Goal: Task Accomplishment & Management: Manage account settings

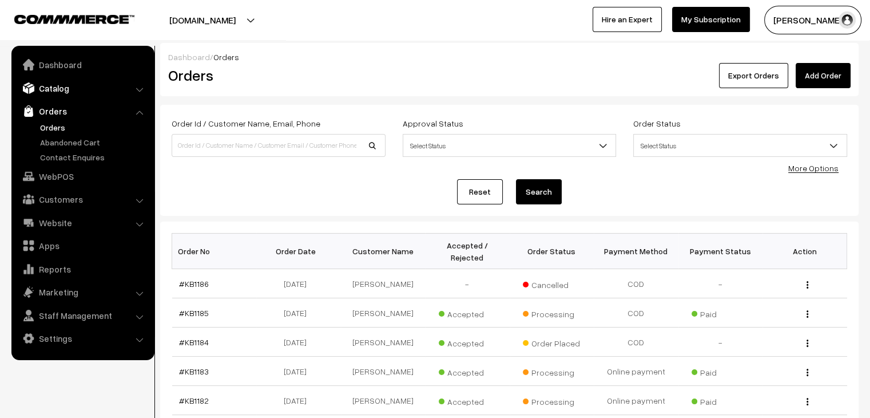
click at [92, 88] on link "Catalog" at bounding box center [82, 88] width 136 height 21
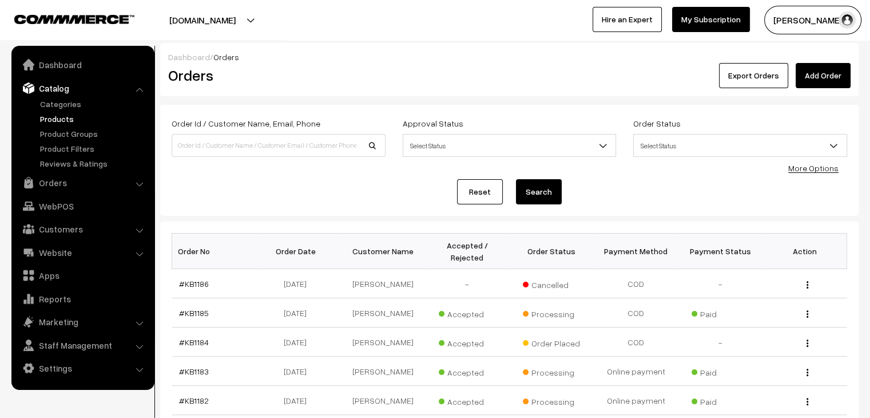
click at [75, 116] on link "Products" at bounding box center [93, 119] width 113 height 12
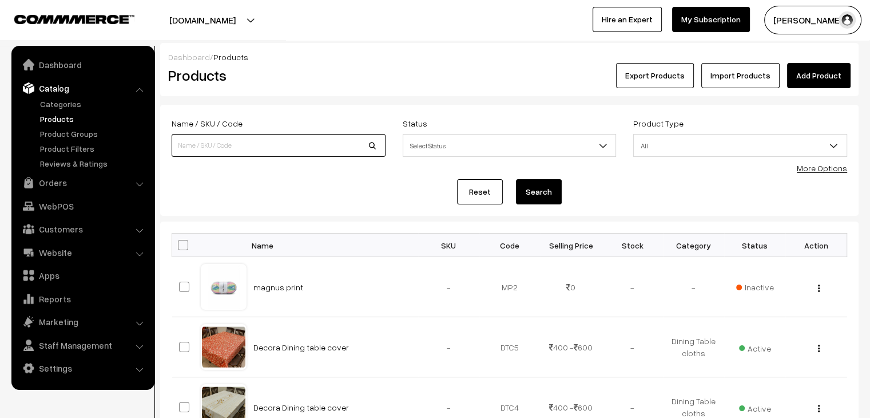
click at [229, 148] on input at bounding box center [279, 145] width 214 height 23
type input "cuddly"
click at [516, 179] on button "Search" at bounding box center [539, 191] width 46 height 25
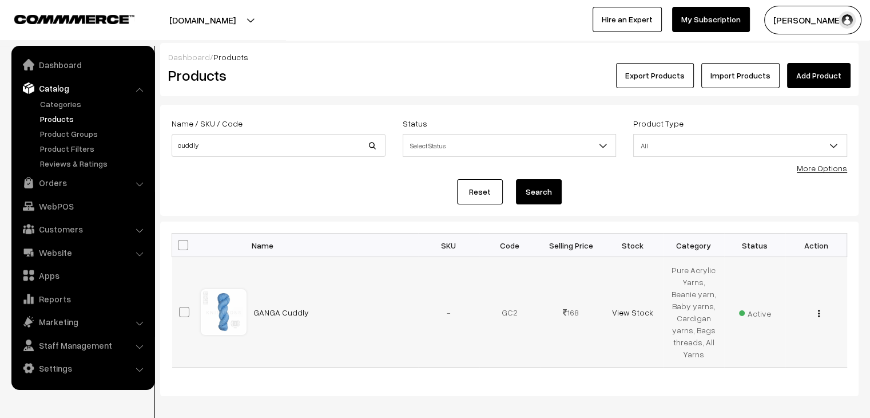
click at [819, 311] on img "button" at bounding box center [819, 313] width 2 height 7
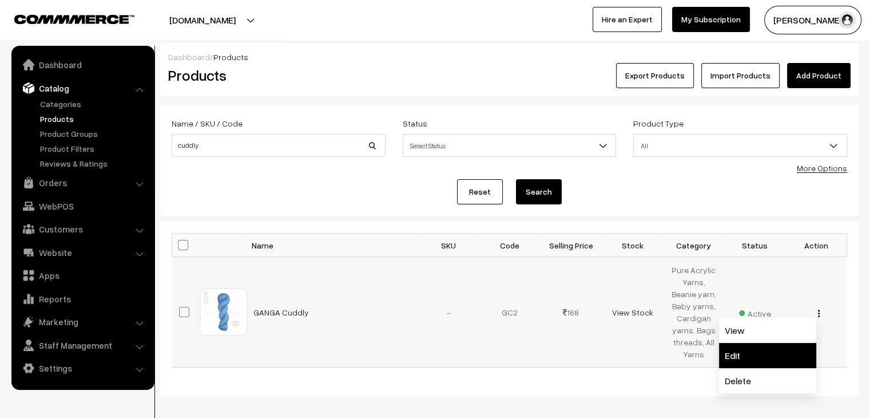
click at [769, 353] on link "Edit" at bounding box center [767, 355] width 97 height 25
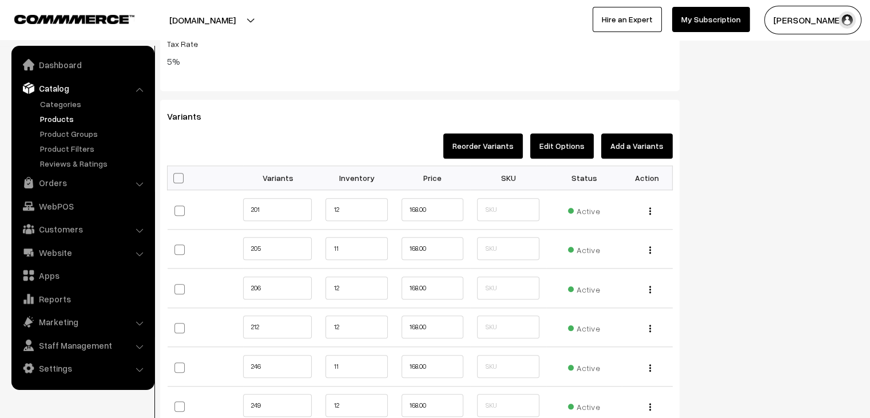
scroll to position [1170, 0]
click at [374, 203] on input "12" at bounding box center [357, 209] width 62 height 23
click at [355, 244] on input "11" at bounding box center [357, 248] width 62 height 23
type input "15"
click at [355, 277] on input "12" at bounding box center [357, 287] width 62 height 23
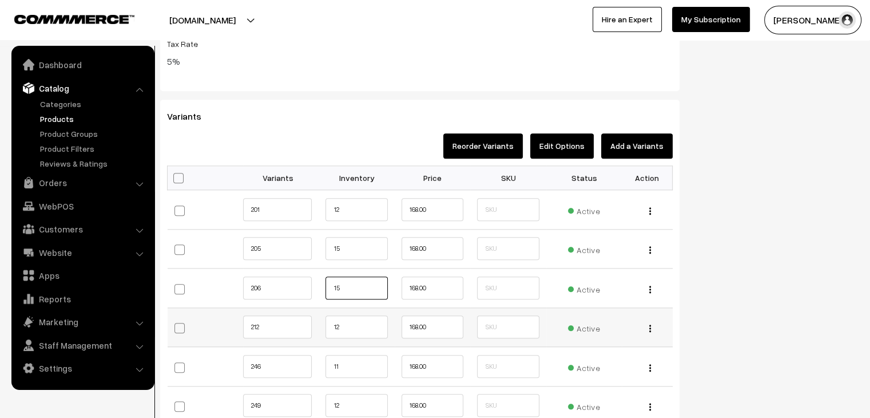
type input "15"
click at [359, 327] on input "12" at bounding box center [357, 326] width 62 height 23
type input "15"
click at [356, 355] on input "11" at bounding box center [357, 366] width 62 height 23
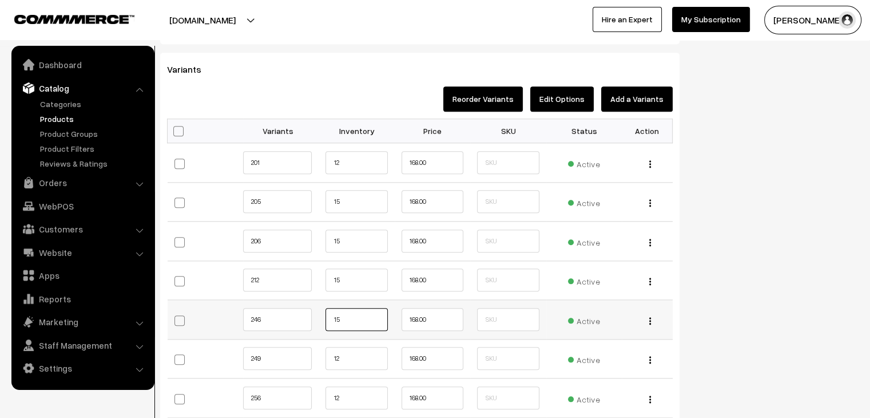
type input "15"
click at [356, 353] on input "12" at bounding box center [357, 358] width 62 height 23
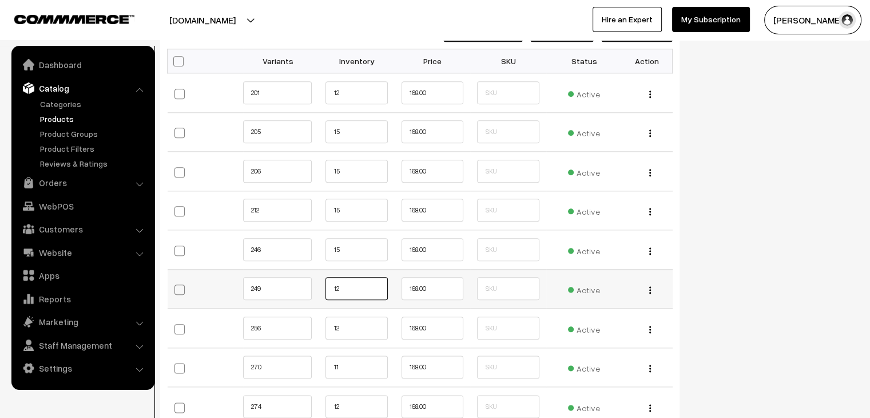
scroll to position [1286, 0]
type input "15"
click at [376, 322] on input "12" at bounding box center [357, 327] width 62 height 23
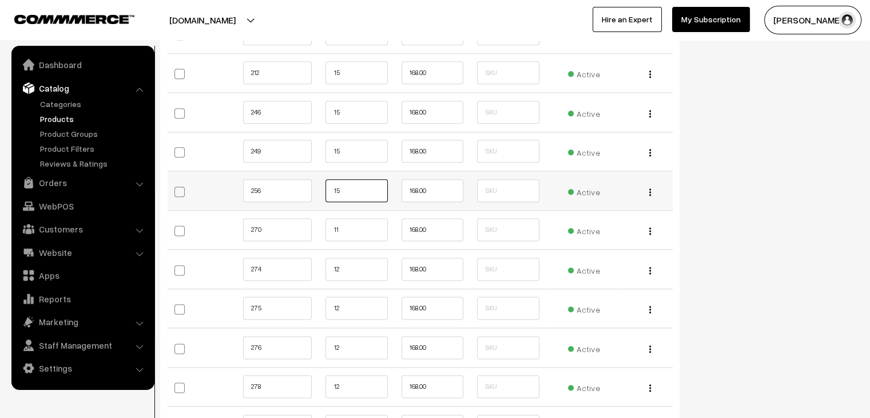
scroll to position [1426, 0]
type input "15"
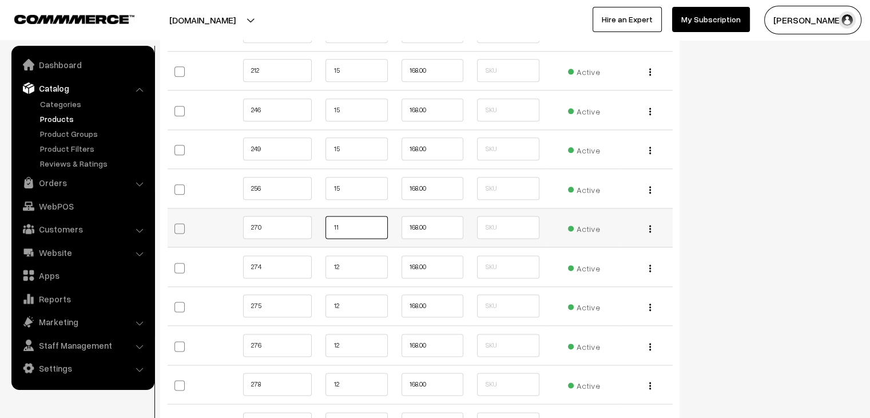
click at [368, 222] on input "11" at bounding box center [357, 227] width 62 height 23
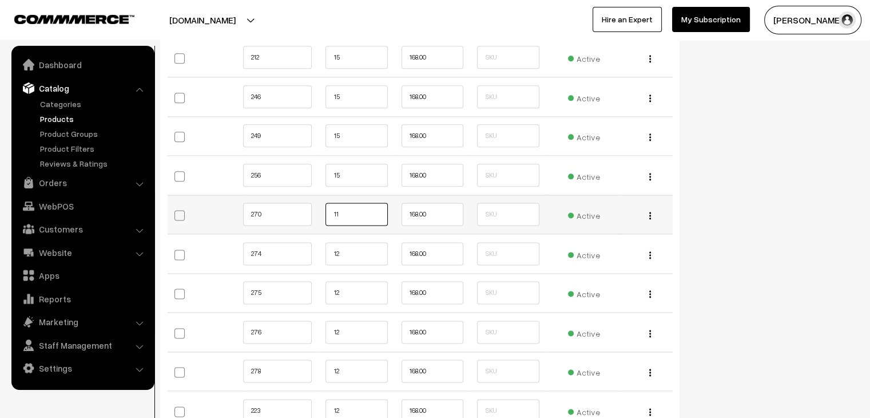
scroll to position [1440, 0]
type input "15"
click at [362, 245] on input "12" at bounding box center [357, 252] width 62 height 23
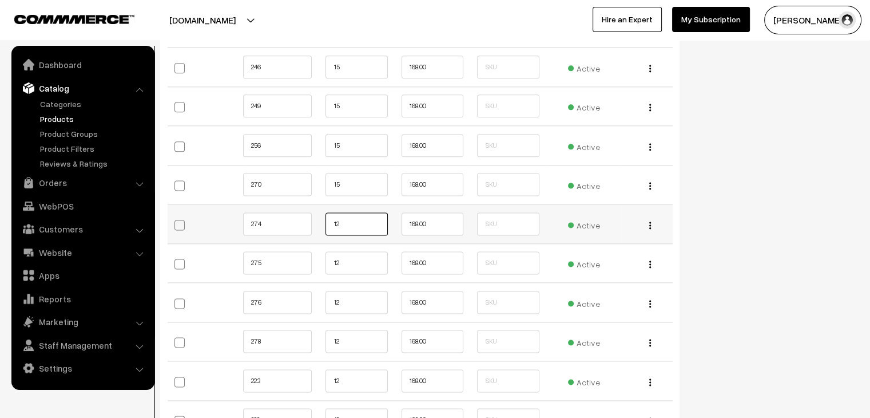
scroll to position [1469, 0]
type input "15"
click at [358, 253] on input "12" at bounding box center [357, 262] width 62 height 23
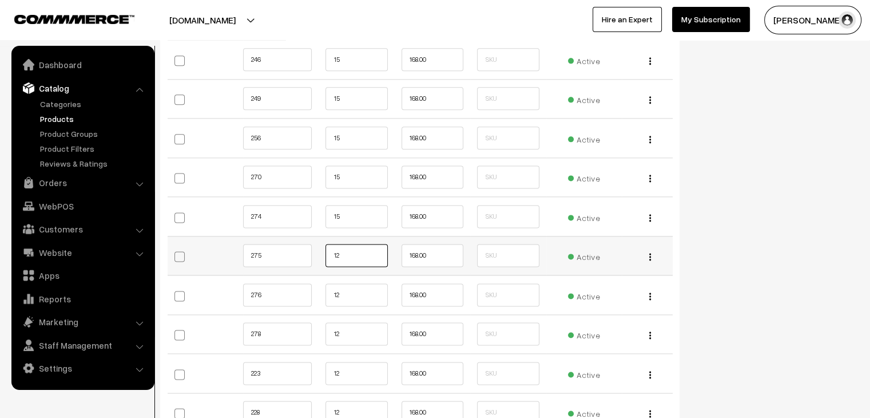
scroll to position [1477, 0]
type input "15"
click at [348, 288] on input "12" at bounding box center [357, 293] width 62 height 23
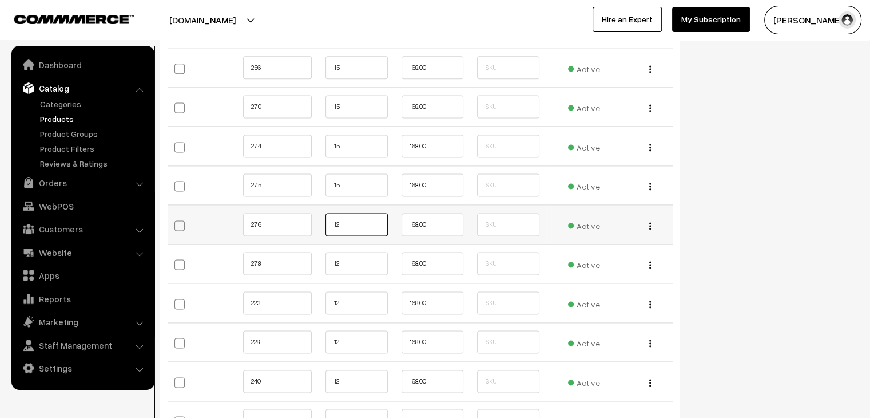
scroll to position [1547, 0]
type input "15"
click at [354, 258] on input "12" at bounding box center [357, 262] width 62 height 23
type input "15"
click at [348, 295] on input "12" at bounding box center [357, 302] width 62 height 23
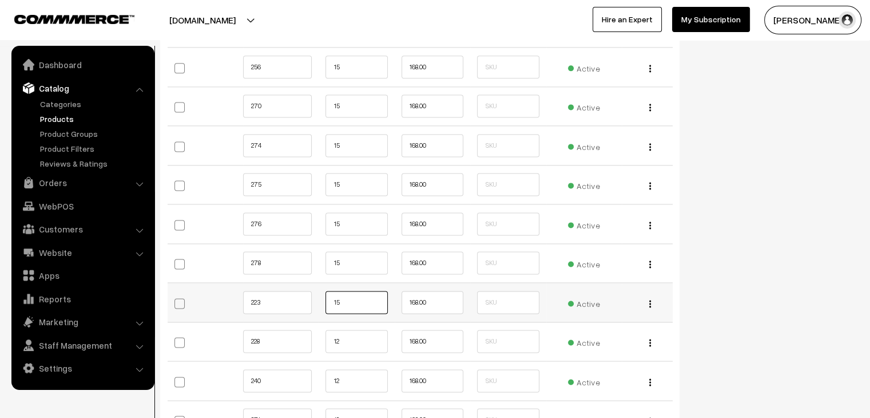
scroll to position [1619, 0]
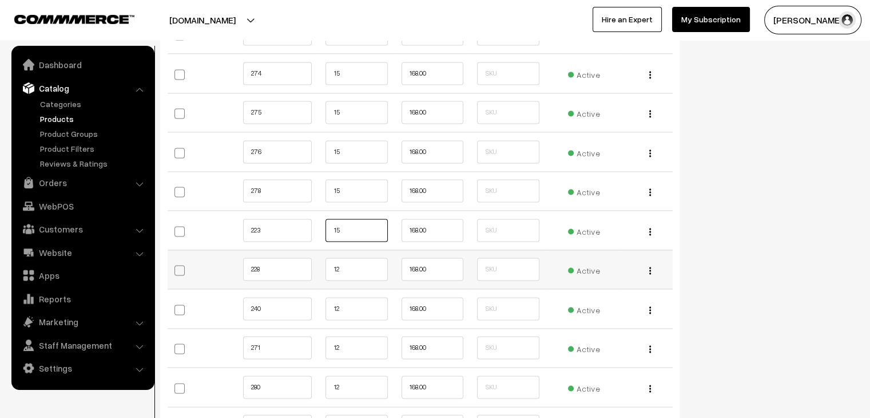
type input "15"
click at [349, 260] on input "12" at bounding box center [357, 269] width 62 height 23
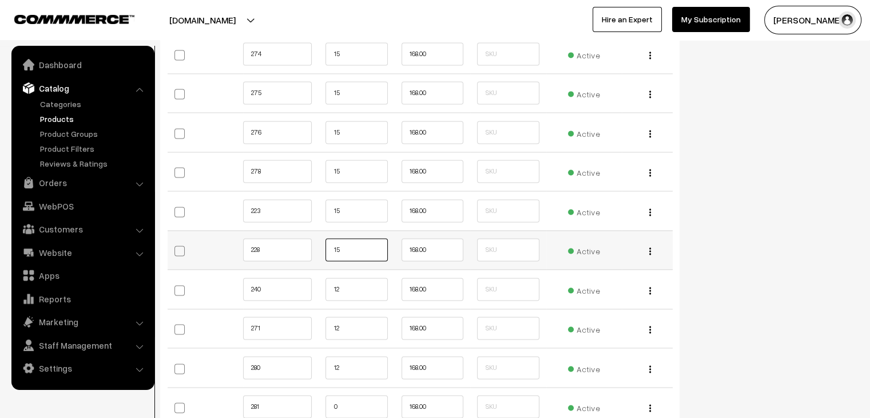
scroll to position [1639, 0]
type input "15"
click at [357, 279] on input "12" at bounding box center [357, 289] width 62 height 23
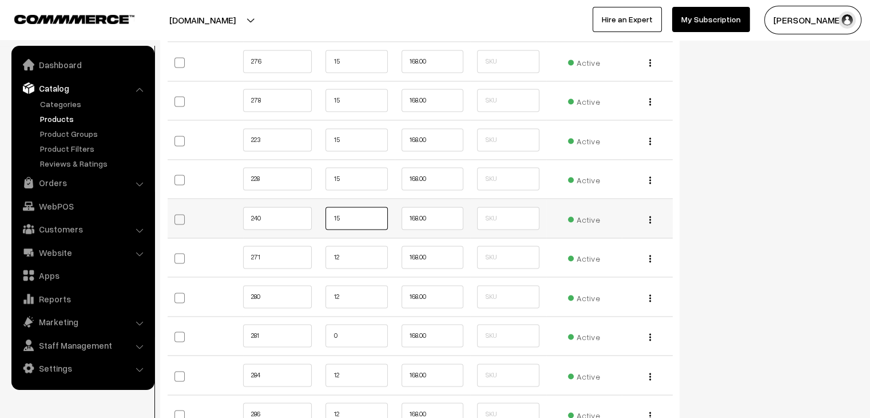
scroll to position [1712, 0]
type input "15"
click at [358, 245] on input "12" at bounding box center [357, 255] width 62 height 23
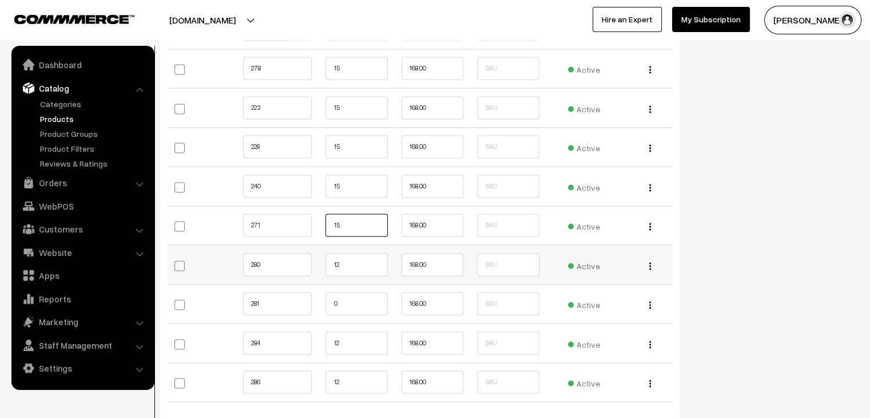
type input "15"
click at [355, 257] on input "12" at bounding box center [357, 264] width 62 height 23
type input "15"
click at [355, 254] on input "0" at bounding box center [357, 262] width 62 height 23
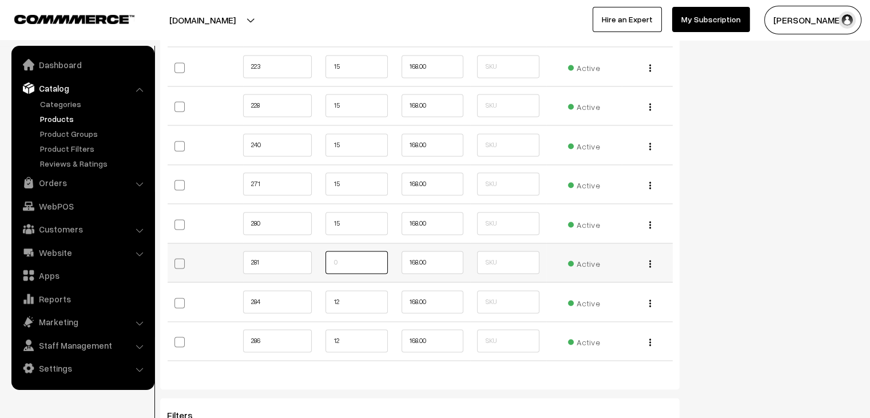
type input "0"
click at [346, 296] on input "12" at bounding box center [357, 301] width 62 height 23
type input "15"
click at [366, 335] on input "12" at bounding box center [357, 340] width 62 height 23
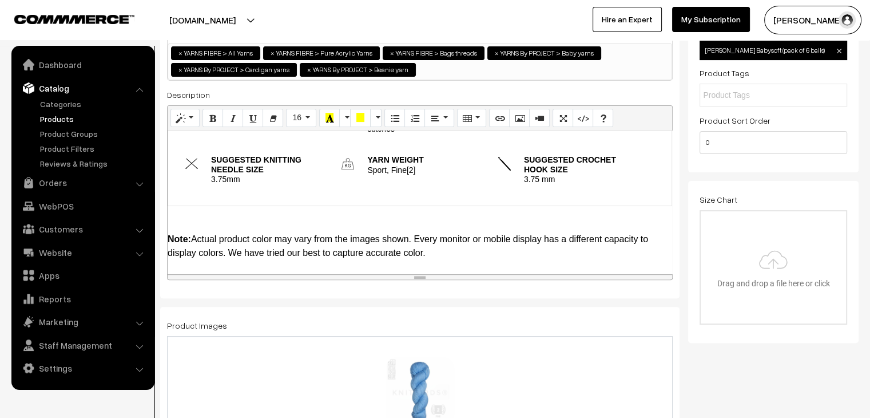
scroll to position [0, 0]
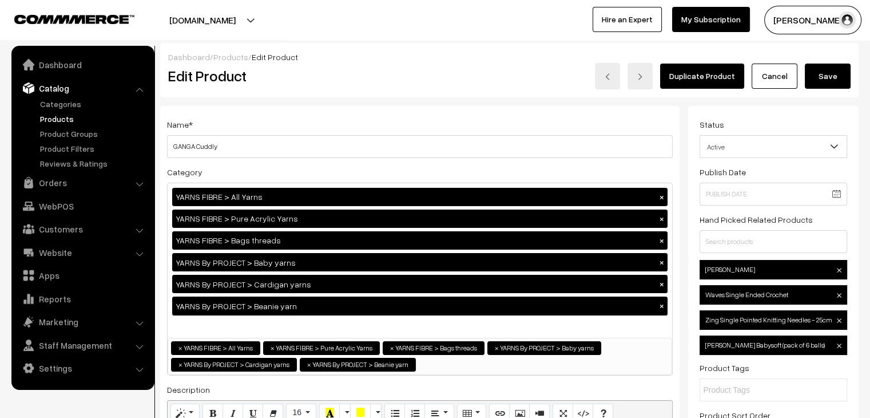
type input "15"
click at [814, 80] on button "Save" at bounding box center [828, 76] width 46 height 25
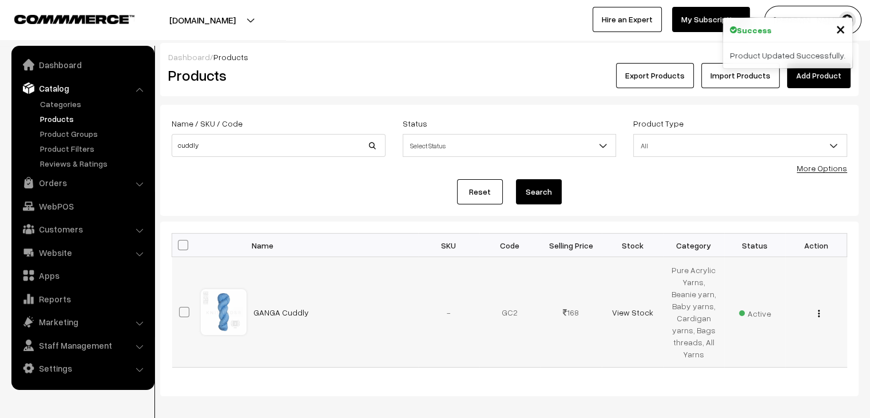
click at [818, 314] on img "button" at bounding box center [819, 313] width 2 height 7
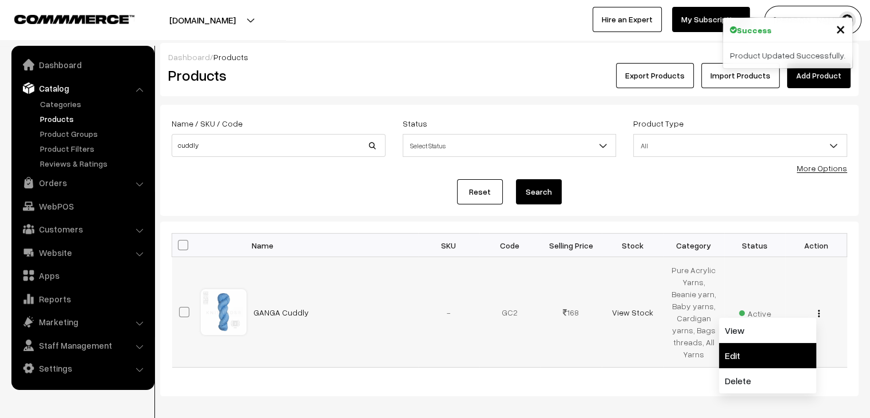
click at [785, 344] on link "Edit" at bounding box center [767, 355] width 97 height 25
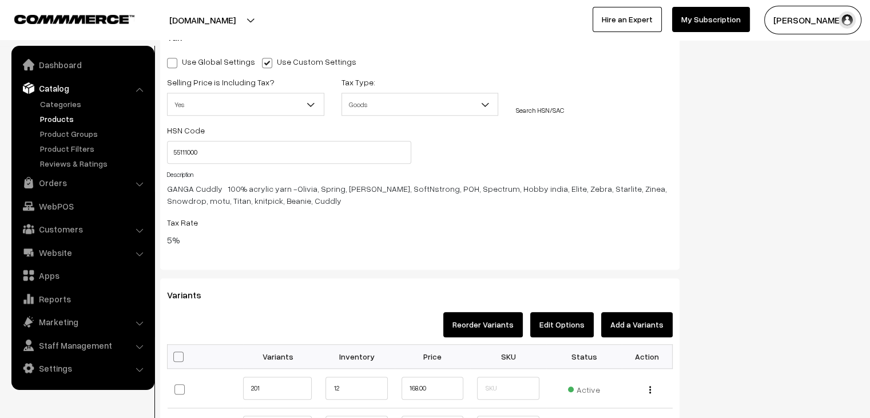
click at [180, 353] on span at bounding box center [178, 356] width 10 height 10
click at [180, 353] on input "checkbox" at bounding box center [176, 355] width 7 height 7
checkbox input "true"
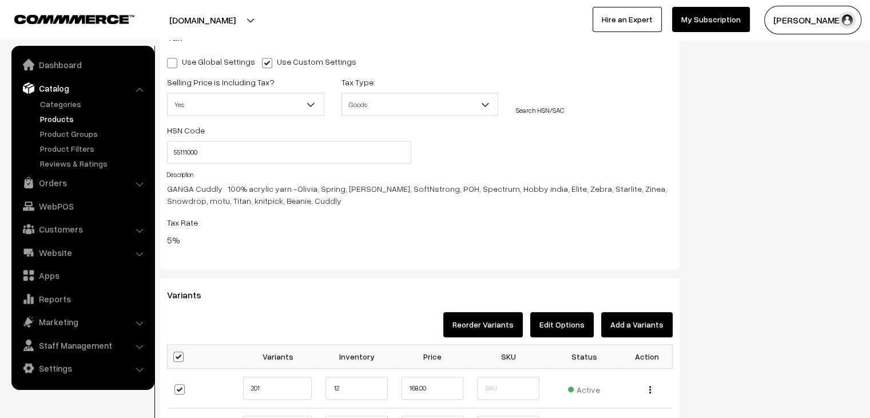
checkbox input "true"
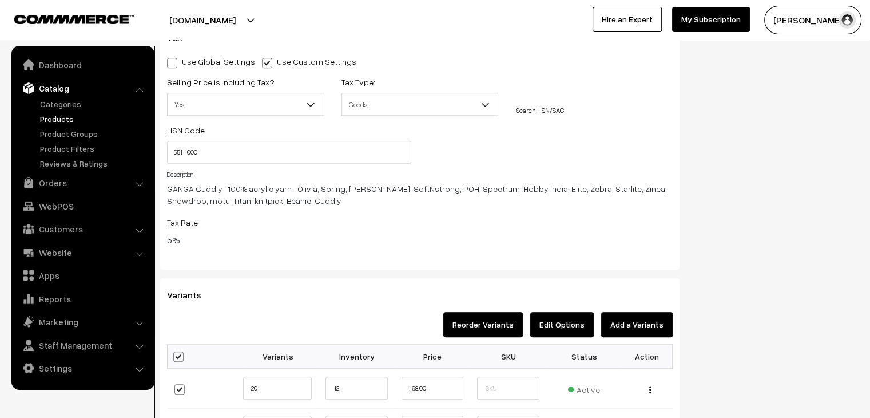
checkbox input "true"
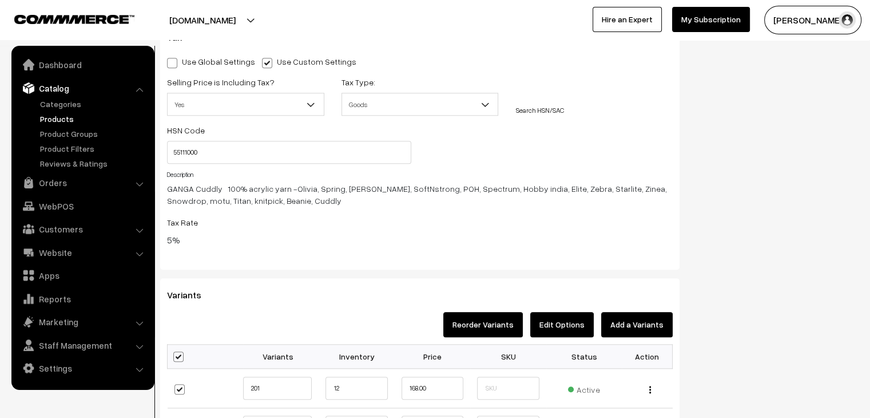
checkbox input "true"
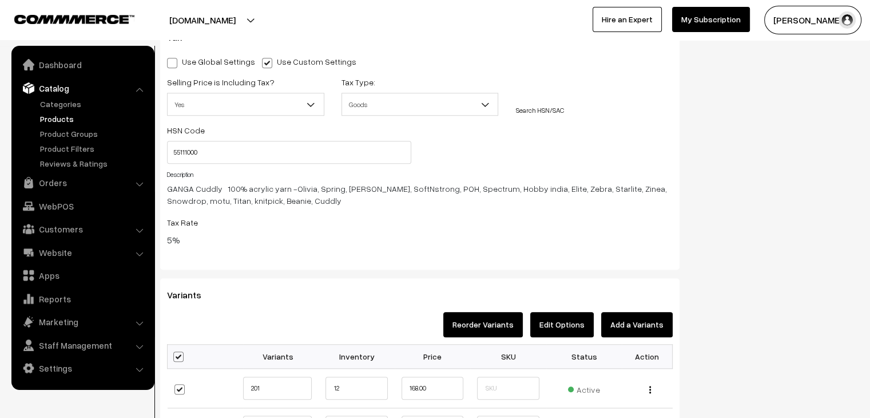
checkbox input "true"
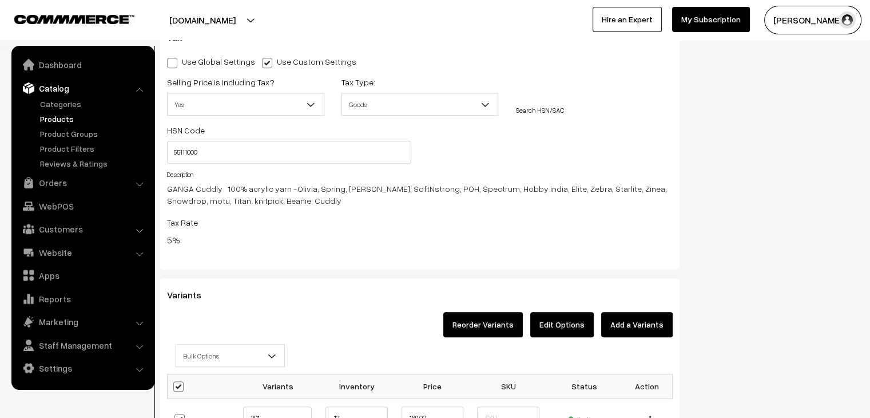
click at [216, 347] on span "Bulk Options" at bounding box center [230, 356] width 108 height 20
click at [579, 319] on button "Edit Options" at bounding box center [562, 324] width 64 height 25
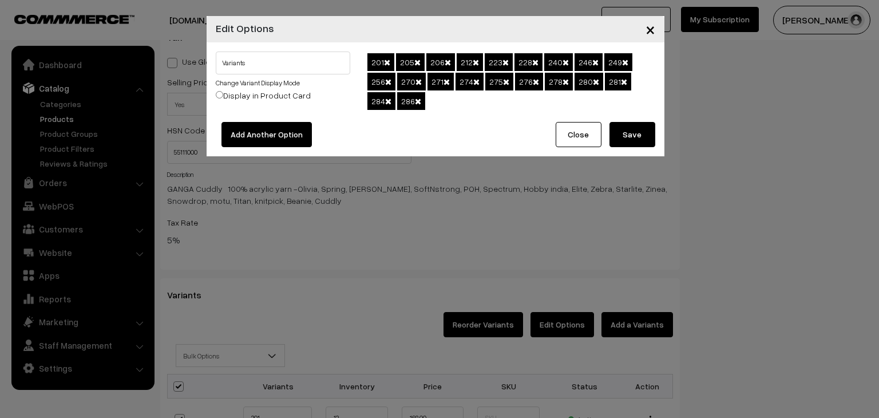
click at [292, 93] on label "Display in Product Card" at bounding box center [263, 95] width 95 height 12
click at [223, 93] on input "Display in Product Card" at bounding box center [219, 94] width 7 height 7
radio input "true"
click at [299, 97] on label "Display in Product Card" at bounding box center [263, 95] width 95 height 12
click at [223, 97] on input "Display in Product Card" at bounding box center [219, 94] width 7 height 7
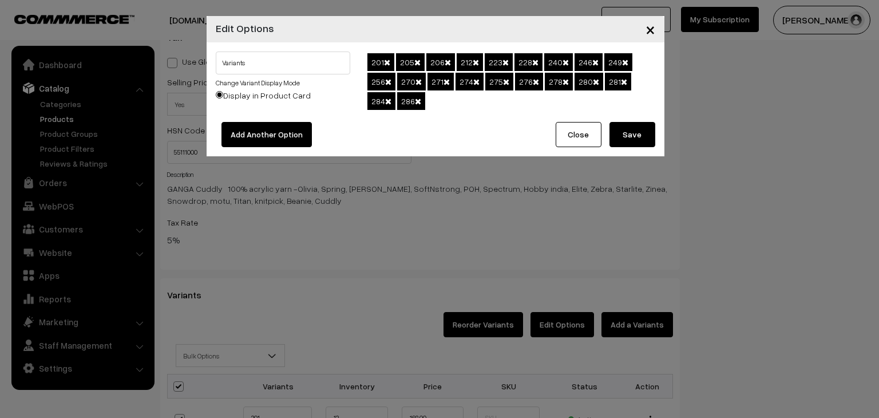
click at [218, 94] on input "Display in Product Card" at bounding box center [219, 94] width 7 height 7
click at [565, 134] on button "Close" at bounding box center [579, 134] width 46 height 25
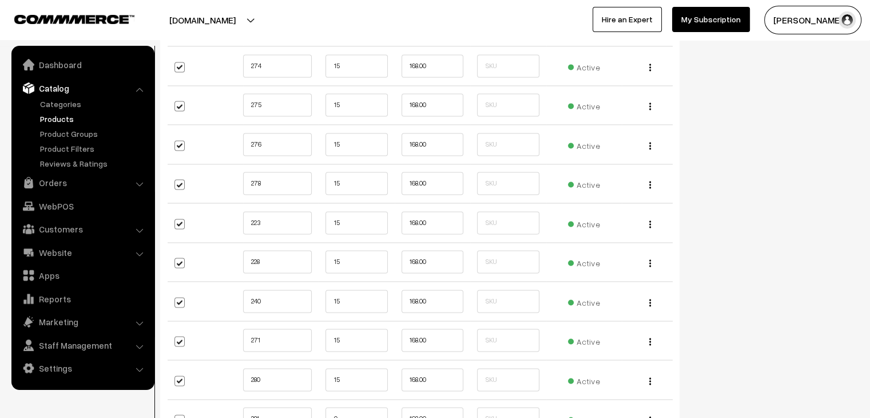
scroll to position [1656, 0]
click at [61, 114] on link "Products" at bounding box center [93, 119] width 113 height 12
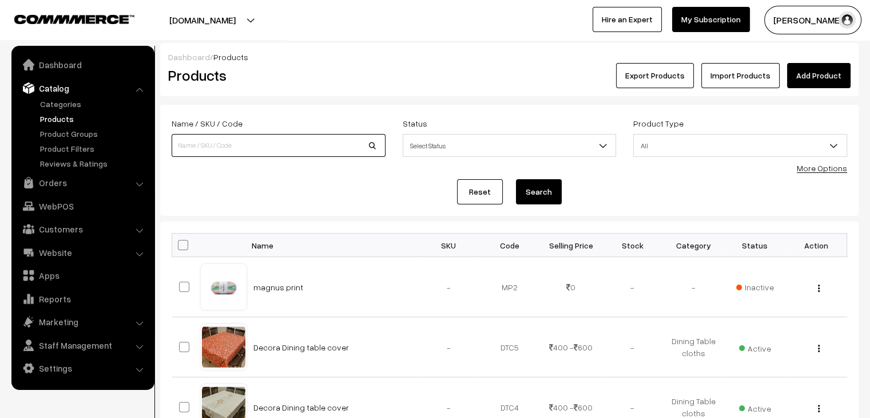
click at [217, 150] on input at bounding box center [279, 145] width 214 height 23
type input "delight"
click at [516, 179] on button "Search" at bounding box center [539, 191] width 46 height 25
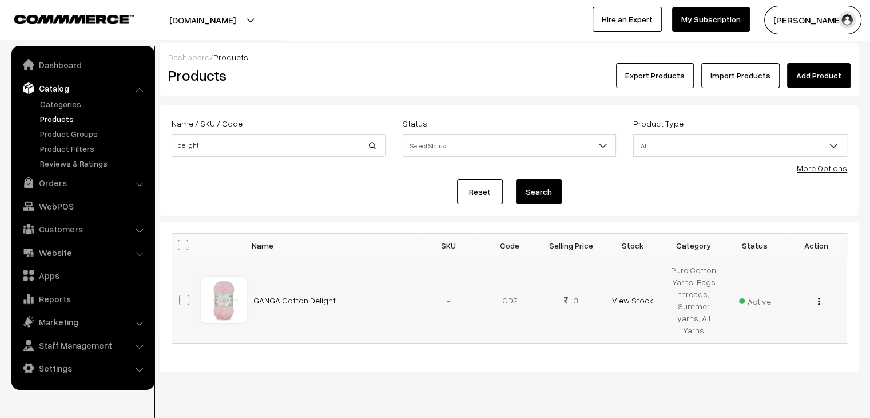
click at [818, 298] on img "button" at bounding box center [819, 301] width 2 height 7
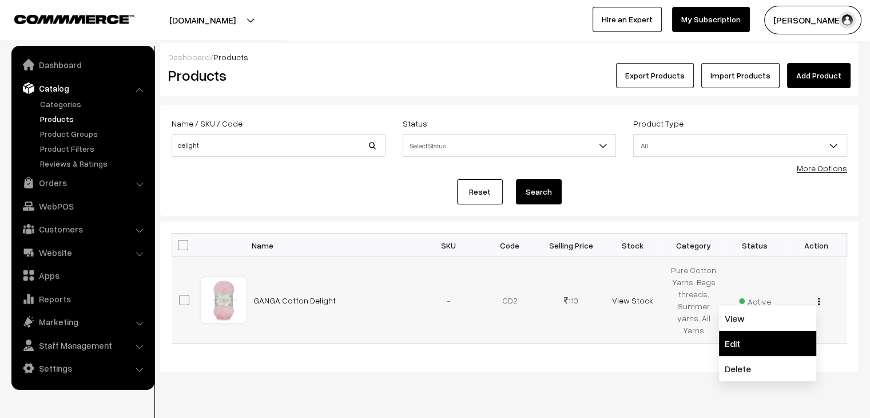
click at [773, 331] on link "Edit" at bounding box center [767, 343] width 97 height 25
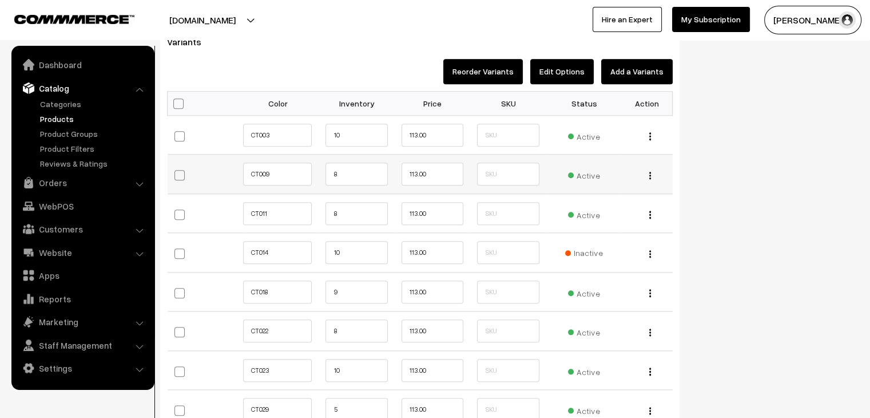
scroll to position [1181, 0]
click at [364, 137] on input "10" at bounding box center [357, 135] width 62 height 23
click at [339, 172] on input "8" at bounding box center [357, 174] width 62 height 23
click at [348, 136] on input "10" at bounding box center [357, 135] width 62 height 23
click at [340, 172] on input "8" at bounding box center [357, 174] width 62 height 23
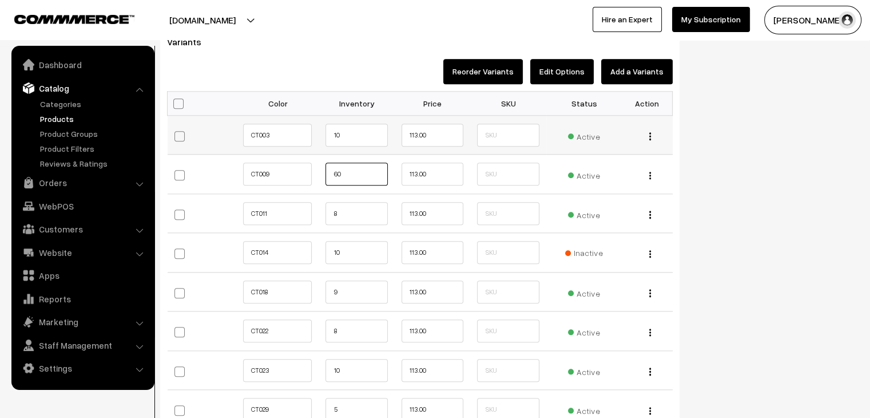
type input "60"
click at [348, 142] on input "10" at bounding box center [357, 135] width 62 height 23
type input "1"
type input "9"
click at [348, 213] on input "8" at bounding box center [357, 213] width 62 height 23
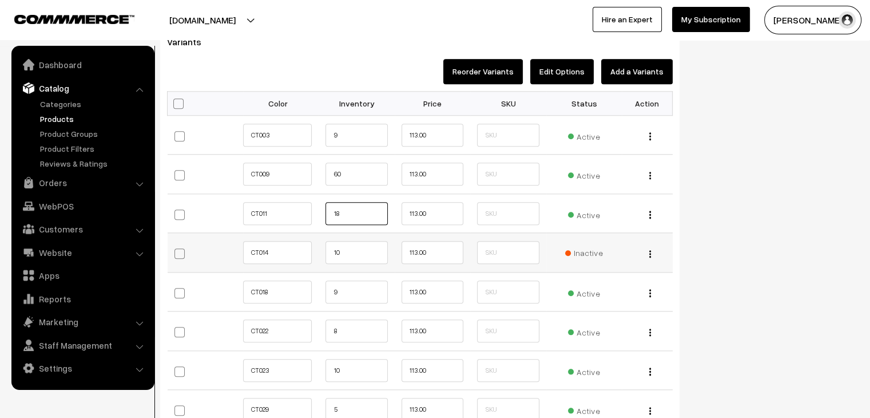
type input "18"
click at [355, 247] on input "10" at bounding box center [357, 252] width 62 height 23
click at [323, 292] on td "9" at bounding box center [357, 291] width 76 height 39
click at [353, 292] on input "9" at bounding box center [357, 291] width 62 height 23
type input "36"
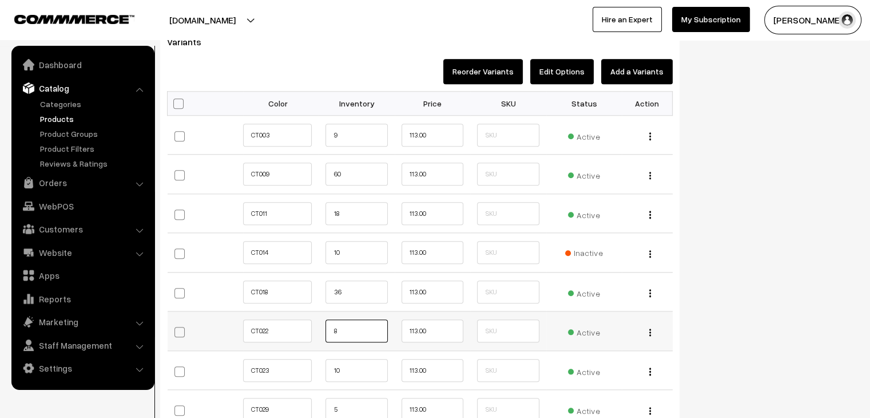
click at [356, 329] on input "8" at bounding box center [357, 330] width 62 height 23
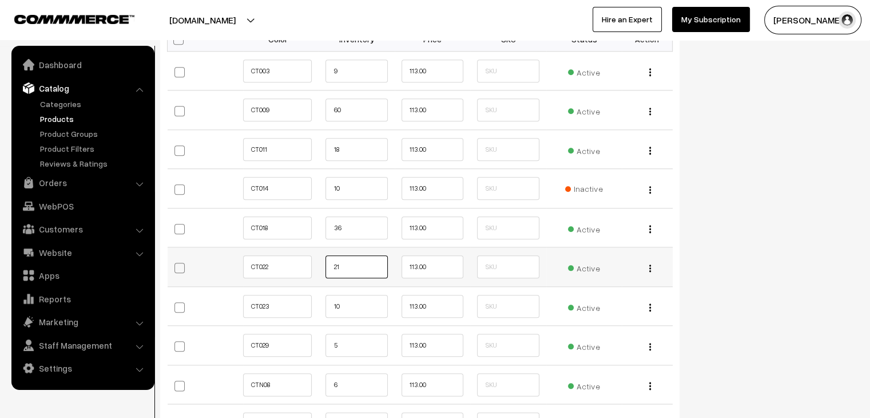
scroll to position [1246, 0]
type input "21"
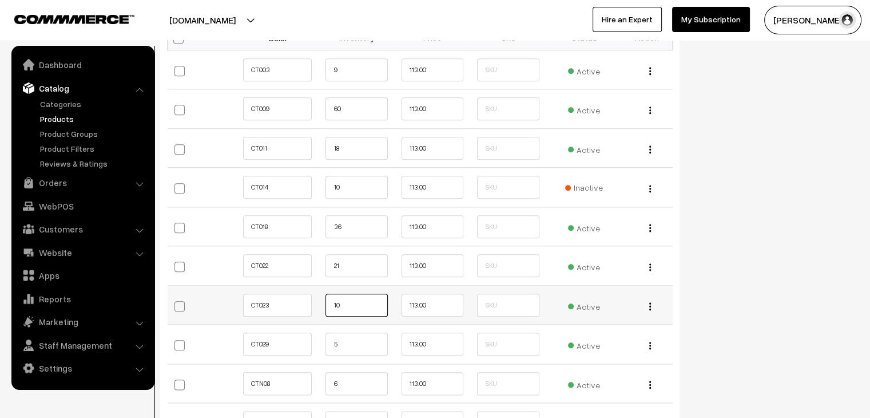
click at [351, 304] on input "10" at bounding box center [357, 305] width 62 height 23
type input "1"
type input "21"
click at [350, 339] on input "5" at bounding box center [357, 343] width 62 height 23
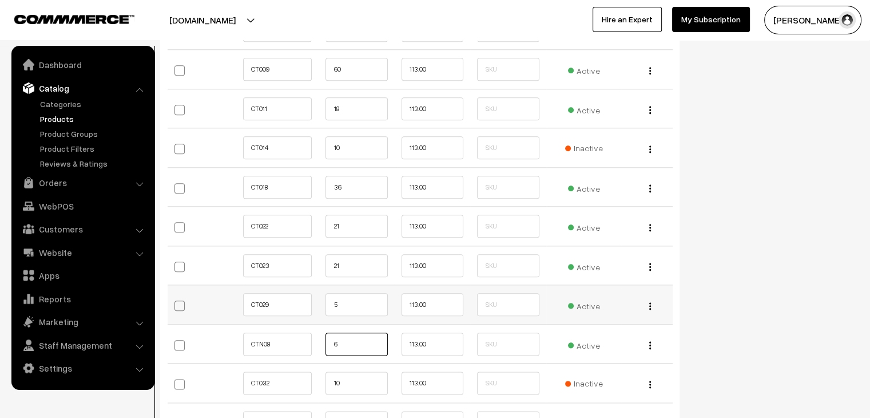
click at [350, 339] on input "6" at bounding box center [357, 343] width 62 height 23
type input "24"
click at [356, 300] on input "5" at bounding box center [357, 304] width 62 height 23
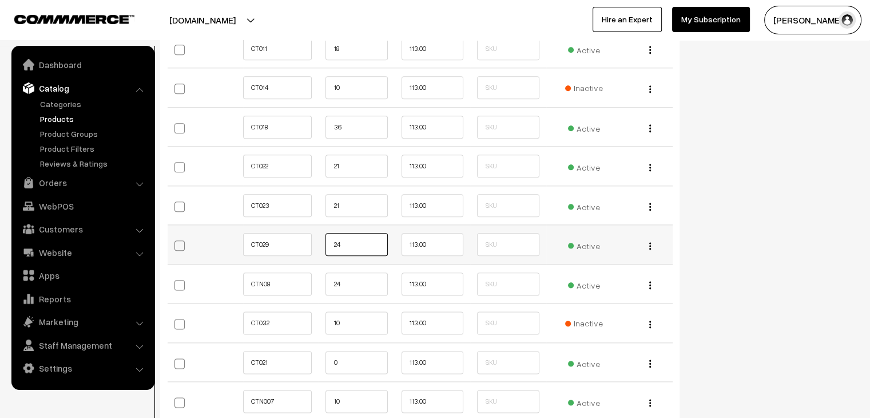
scroll to position [1347, 0]
type input "24"
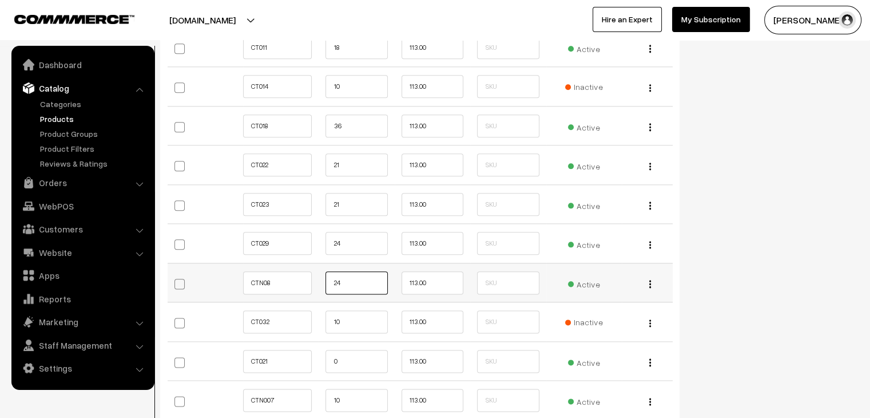
click at [359, 278] on input "24" at bounding box center [357, 282] width 62 height 23
type input "2"
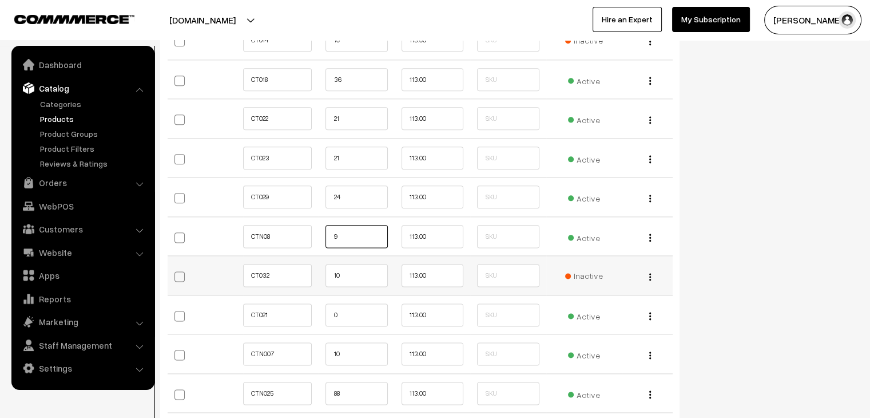
scroll to position [1433, 0]
type input "9"
click at [354, 278] on input "0" at bounding box center [357, 275] width 62 height 23
type input "21"
click at [353, 316] on input "10" at bounding box center [357, 314] width 62 height 23
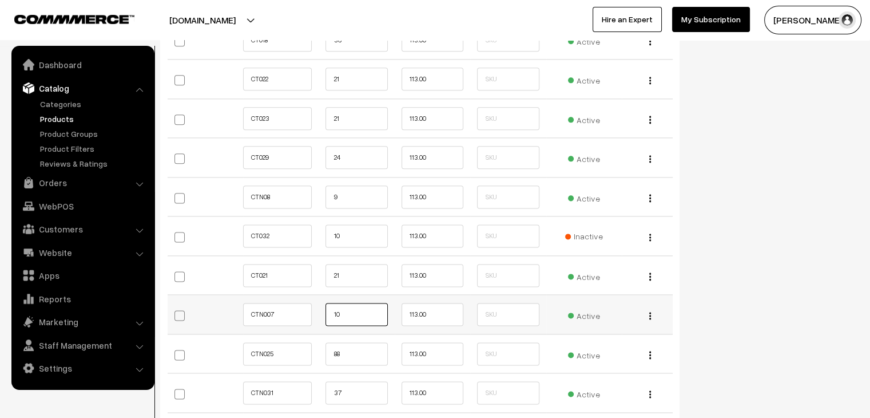
type input "1"
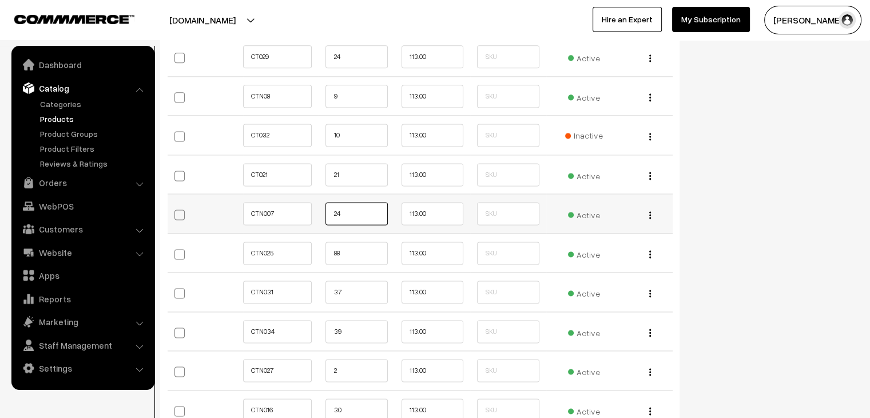
scroll to position [1534, 0]
type input "24"
click at [347, 252] on input "88" at bounding box center [357, 252] width 62 height 23
type input "8"
type input "36"
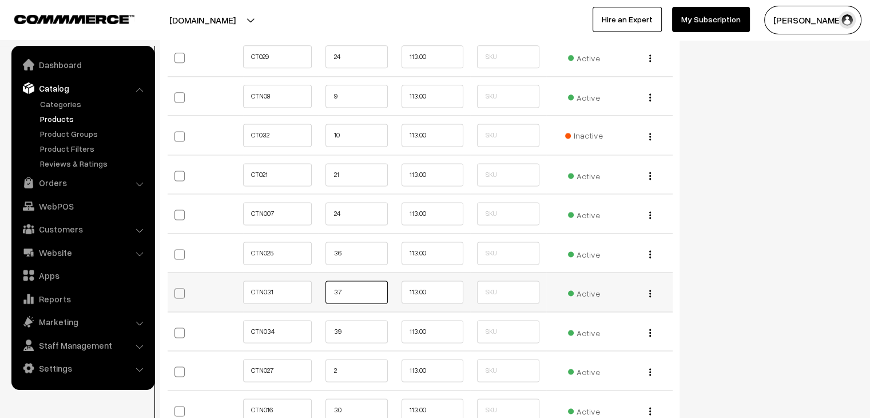
click at [356, 287] on input "37" at bounding box center [357, 291] width 62 height 23
type input "3"
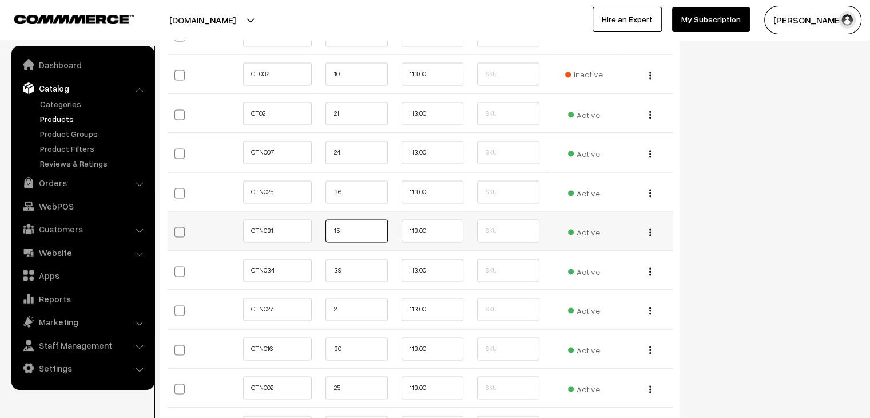
scroll to position [1597, 0]
type input "15"
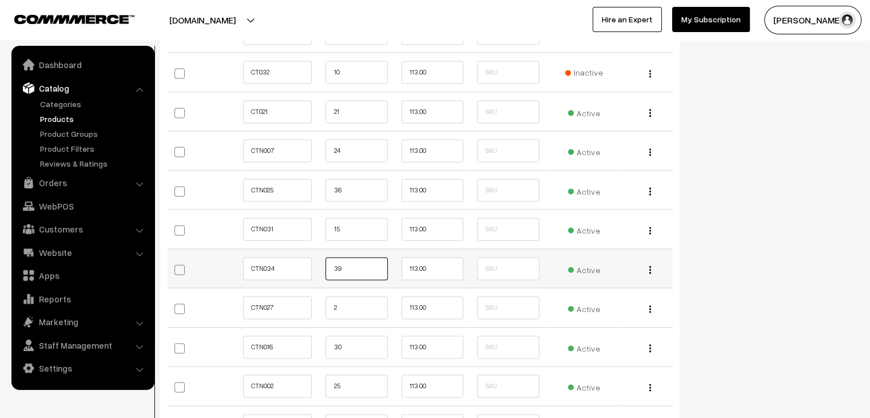
click at [355, 260] on input "39" at bounding box center [357, 268] width 62 height 23
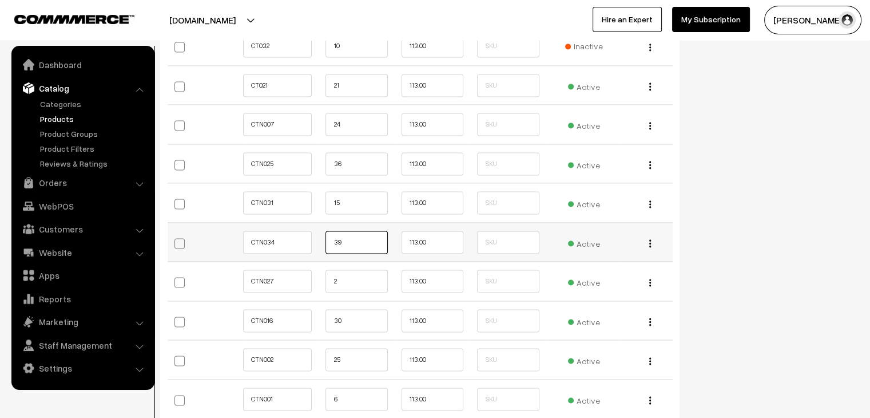
scroll to position [1623, 0]
type input "3"
type input "15"
click at [359, 272] on input "2" at bounding box center [357, 281] width 62 height 23
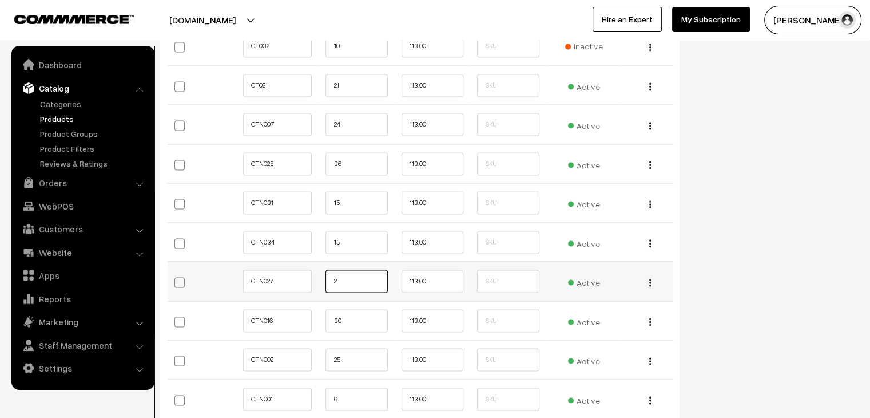
click at [359, 272] on input "2" at bounding box center [357, 281] width 62 height 23
type input "21"
click at [361, 312] on input "30" at bounding box center [357, 320] width 62 height 23
type input "3"
type input "21"
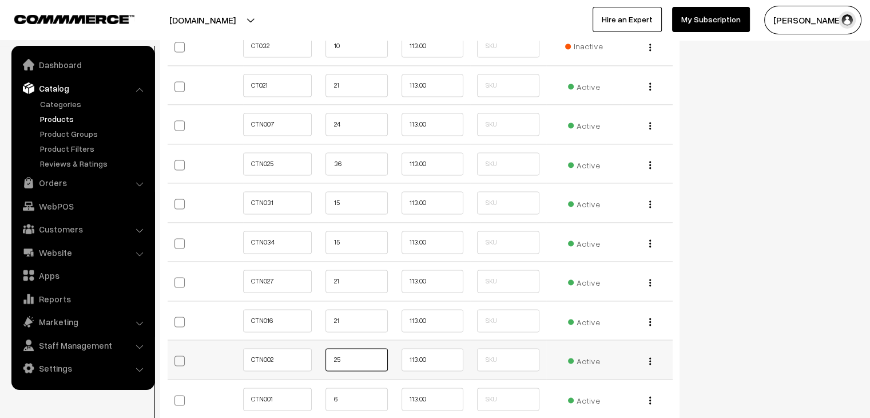
click at [359, 354] on input "25" at bounding box center [357, 359] width 62 height 23
type input "2"
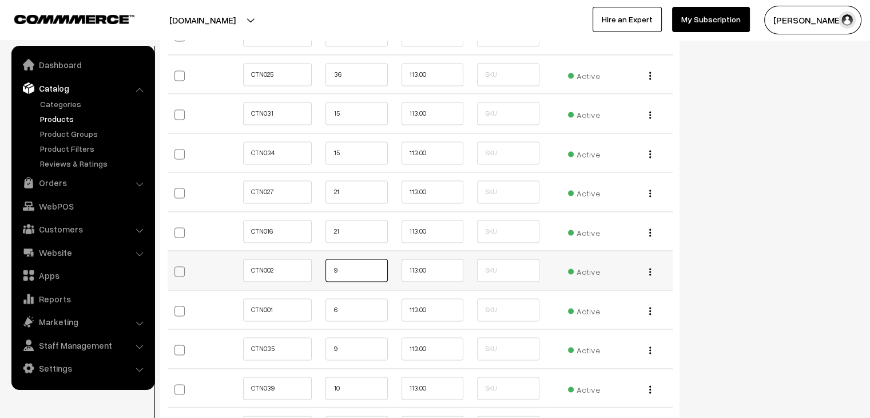
scroll to position [1712, 0]
type input "9"
click at [348, 303] on input "6" at bounding box center [357, 309] width 62 height 23
click at [343, 267] on input "9" at bounding box center [357, 270] width 62 height 23
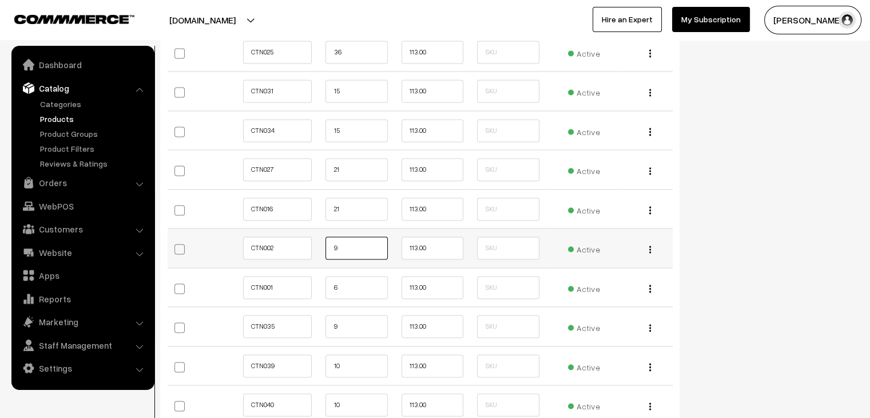
scroll to position [1735, 0]
click at [343, 285] on input "6" at bounding box center [357, 286] width 62 height 23
type input "55"
click at [348, 326] on input "9" at bounding box center [357, 325] width 62 height 23
type input "15"
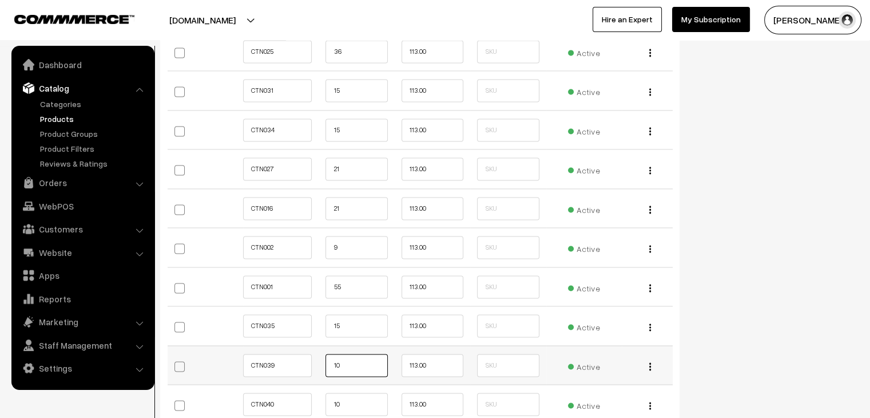
click at [341, 365] on input "10" at bounding box center [357, 365] width 62 height 23
type input "1"
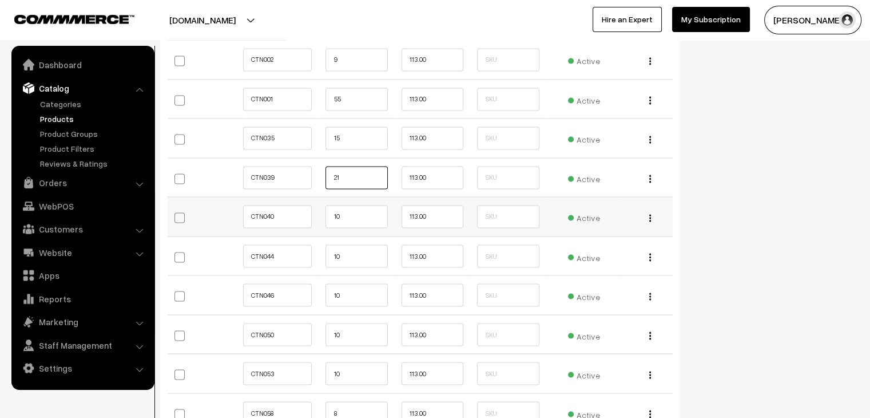
type input "21"
click at [347, 213] on input "10" at bounding box center [357, 216] width 62 height 23
type input "1"
type input "48"
click at [355, 251] on input "10" at bounding box center [357, 255] width 62 height 23
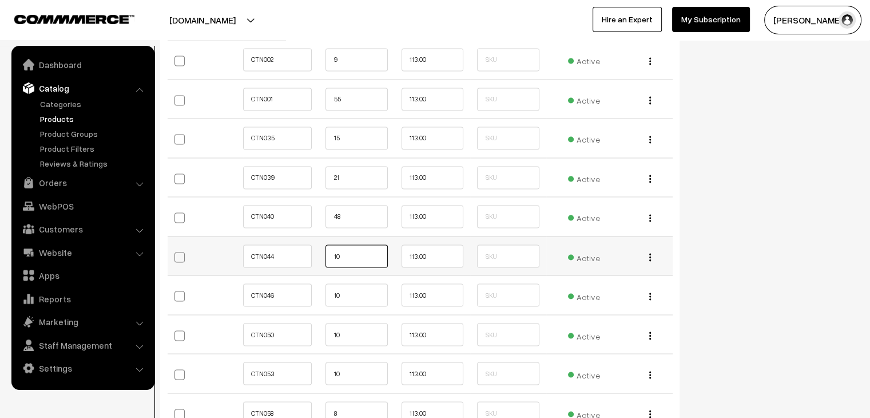
type input "1"
type input "24"
click at [360, 291] on input "10" at bounding box center [357, 294] width 62 height 23
type input "1"
type input "24"
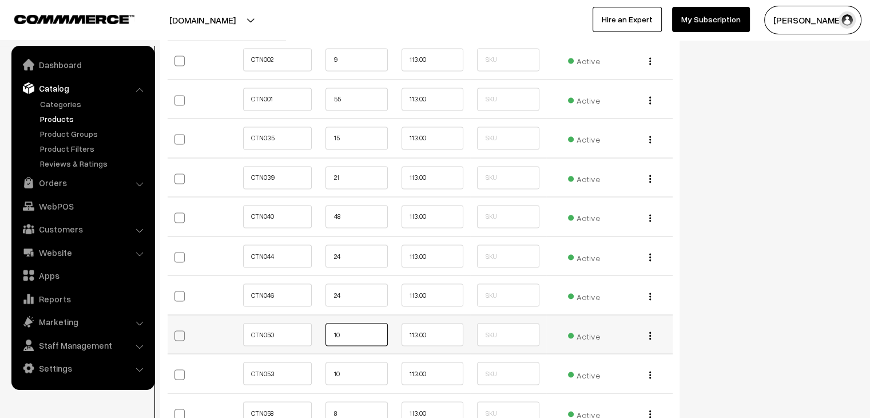
click at [358, 323] on input "10" at bounding box center [357, 334] width 62 height 23
type input "1"
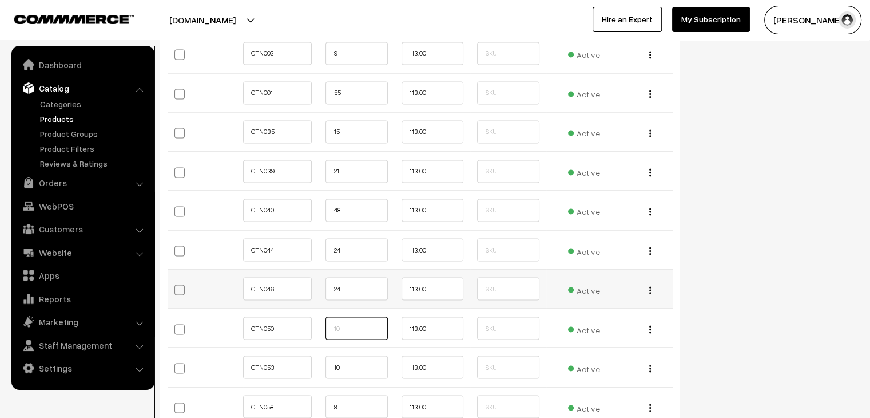
scroll to position [1930, 0]
type input "21"
click at [352, 358] on input "10" at bounding box center [357, 366] width 62 height 23
type input "1"
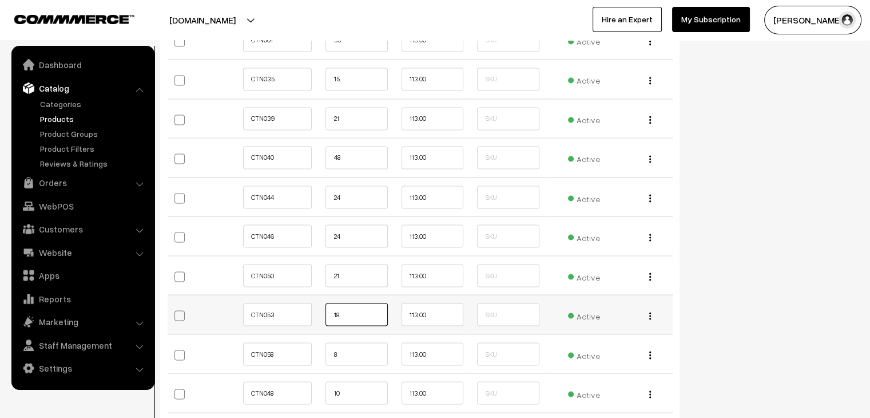
scroll to position [1982, 0]
type input "18"
click at [347, 346] on input "8" at bounding box center [357, 353] width 62 height 23
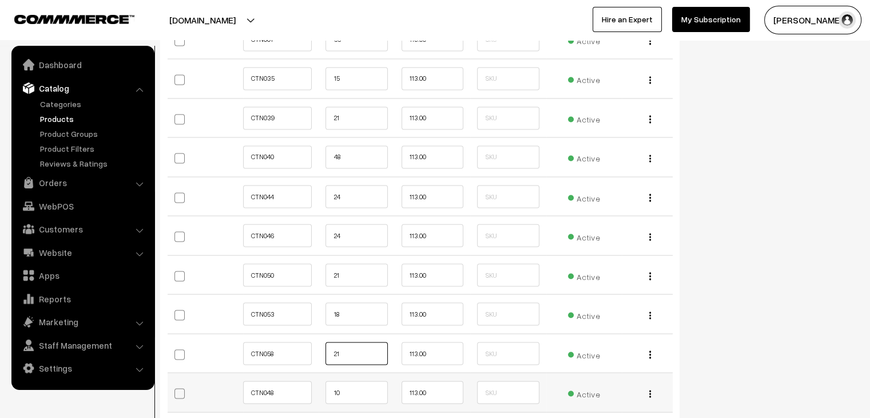
type input "21"
click at [349, 388] on input "10" at bounding box center [357, 392] width 62 height 23
type input "1"
type input "24"
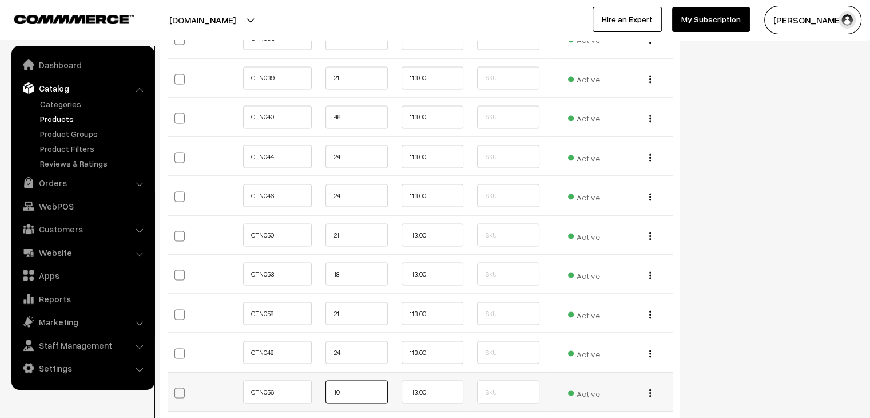
click at [340, 383] on input "10" at bounding box center [357, 391] width 62 height 23
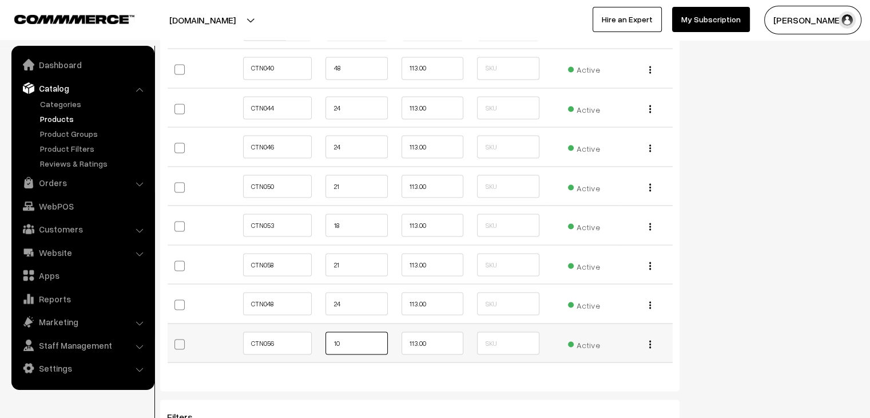
scroll to position [2071, 0]
type input "1"
type input "21"
click at [350, 299] on input "24" at bounding box center [357, 302] width 62 height 23
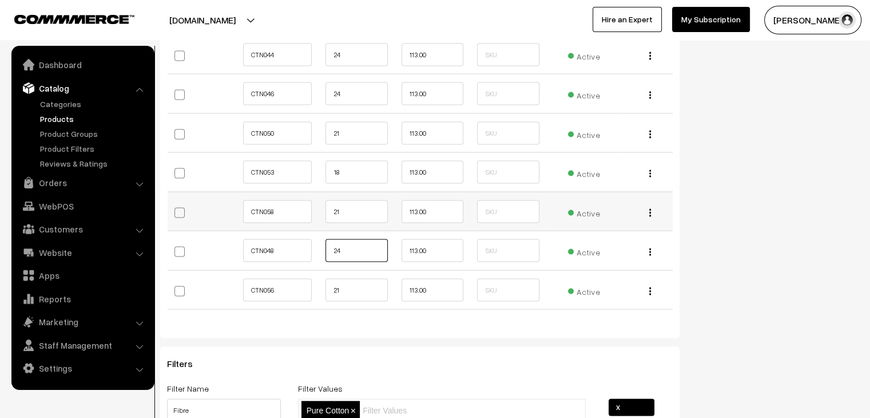
scroll to position [2124, 0]
click at [354, 163] on input "18" at bounding box center [357, 172] width 62 height 23
click at [350, 129] on input "21" at bounding box center [357, 133] width 62 height 23
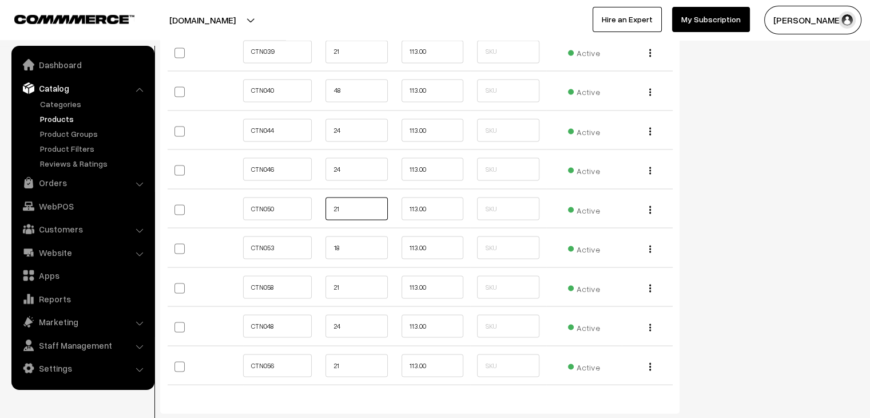
scroll to position [2050, 0]
click at [301, 256] on td "CTN053" at bounding box center [281, 245] width 76 height 39
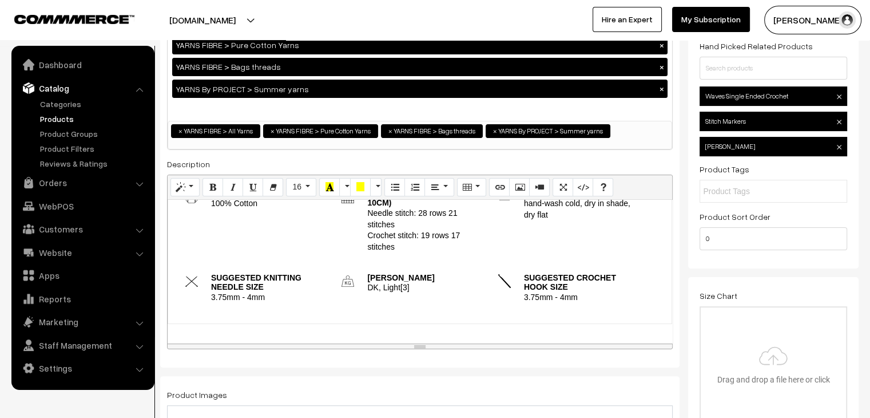
scroll to position [128, 0]
click at [532, 185] on button "Video" at bounding box center [539, 187] width 21 height 18
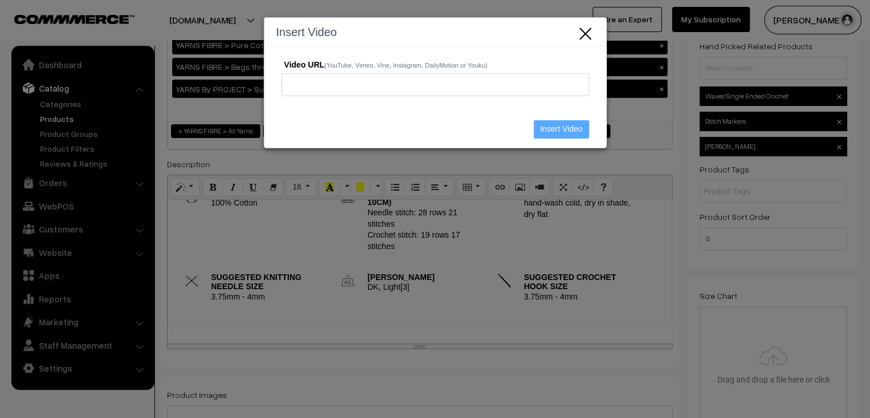
click at [585, 39] on icon "Close" at bounding box center [585, 32] width 17 height 19
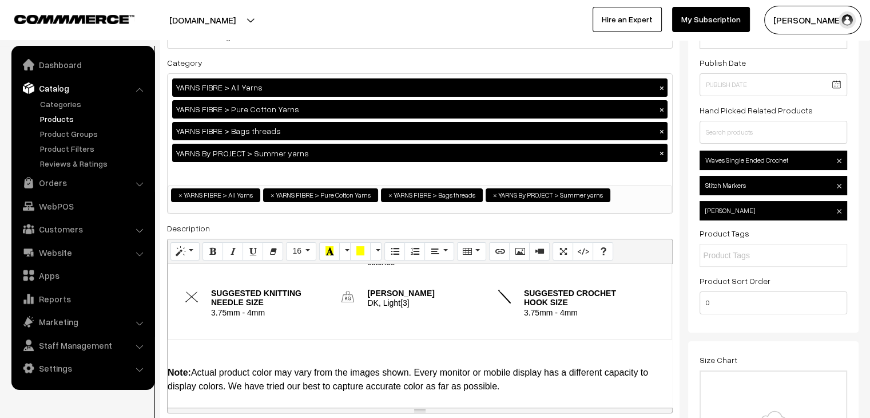
scroll to position [0, 0]
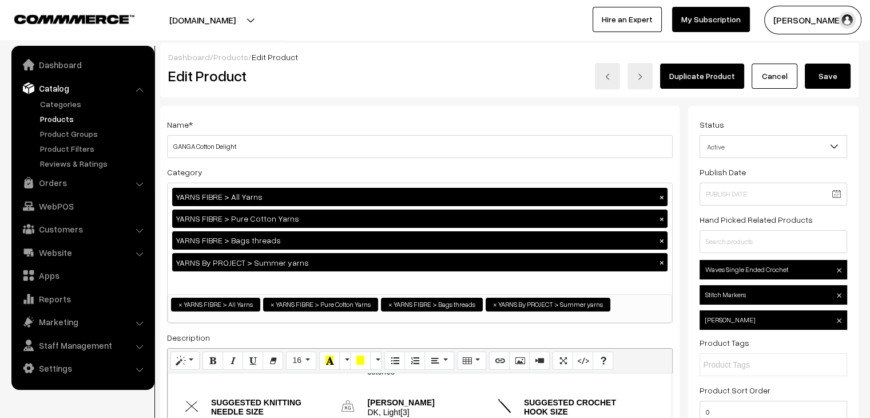
click at [838, 76] on button "Save" at bounding box center [828, 76] width 46 height 25
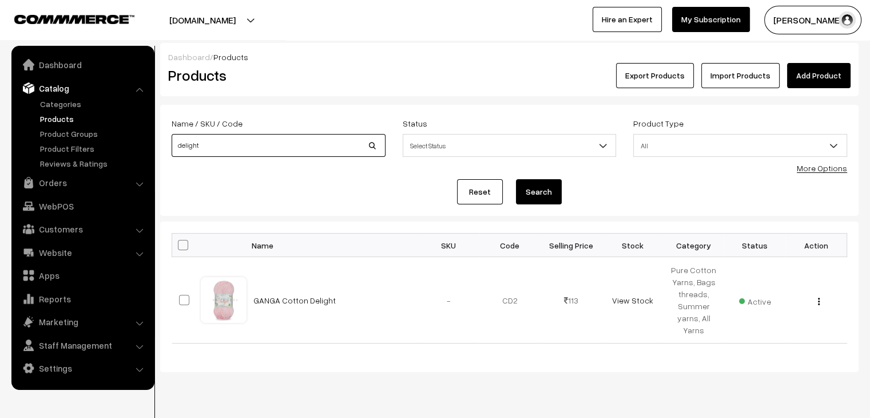
click at [226, 150] on input "delight" at bounding box center [279, 145] width 214 height 23
type input "summer"
click at [516, 179] on button "Search" at bounding box center [539, 191] width 46 height 25
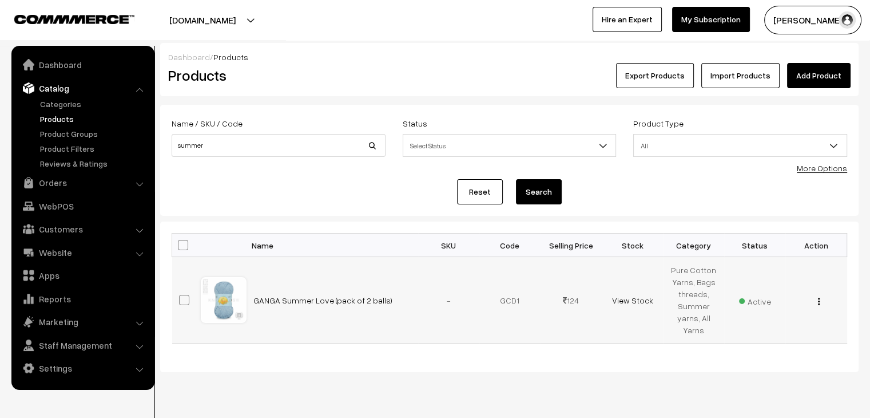
click at [819, 303] on img "button" at bounding box center [819, 301] width 2 height 7
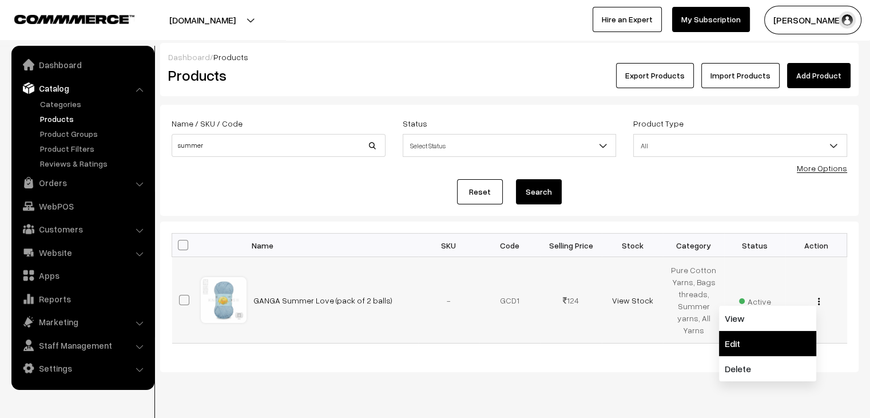
click at [788, 334] on link "Edit" at bounding box center [767, 343] width 97 height 25
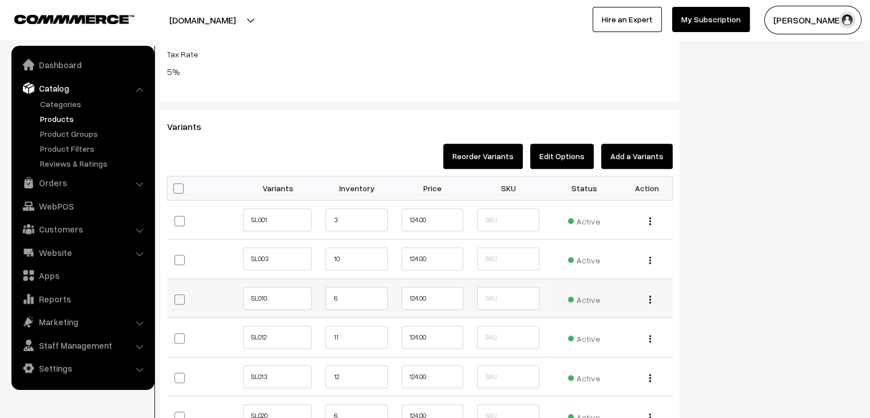
scroll to position [1096, 0]
click at [571, 300] on span "Active" at bounding box center [584, 298] width 32 height 15
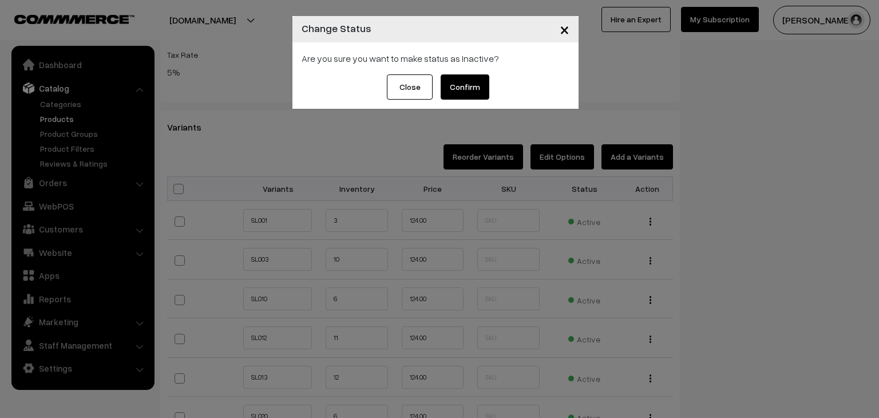
click at [423, 94] on button "Close" at bounding box center [410, 86] width 46 height 25
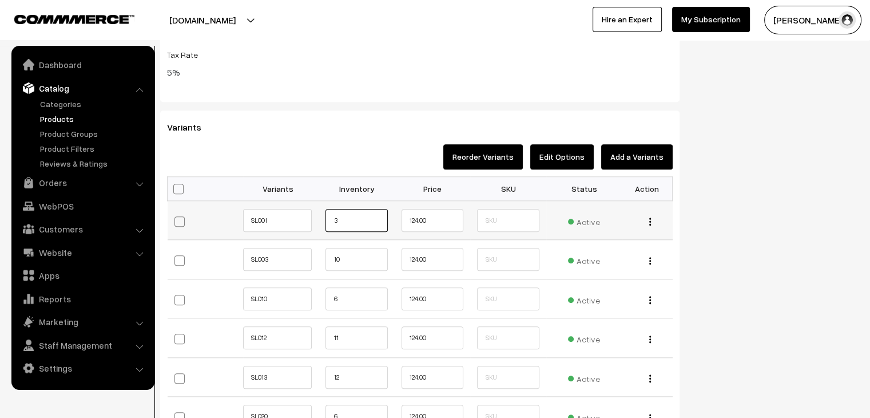
click at [358, 212] on input "3" at bounding box center [357, 220] width 62 height 23
type input "30"
click at [357, 257] on input "10" at bounding box center [357, 259] width 62 height 23
type input "1"
type input "30"
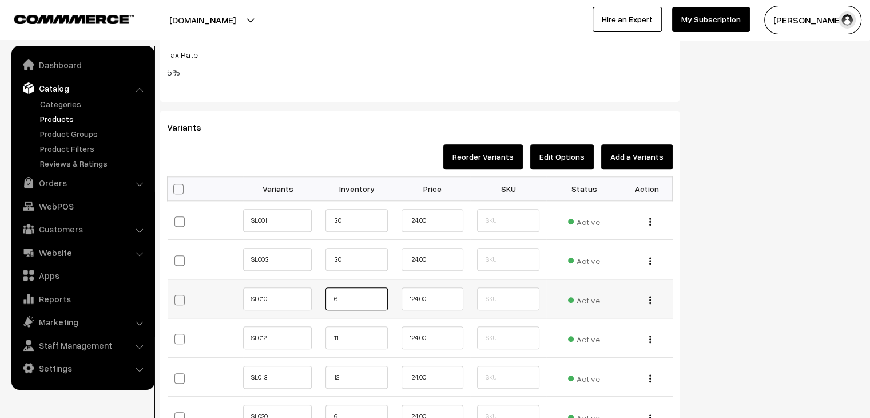
click at [366, 292] on input "6" at bounding box center [357, 298] width 62 height 23
type input "45"
click at [350, 340] on input "11" at bounding box center [357, 337] width 62 height 23
type input "1"
type input "45"
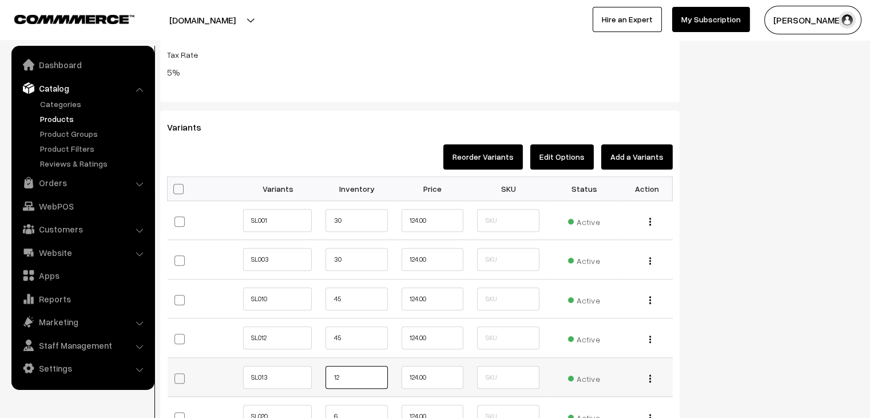
click at [346, 374] on input "12" at bounding box center [357, 377] width 62 height 23
type input "1"
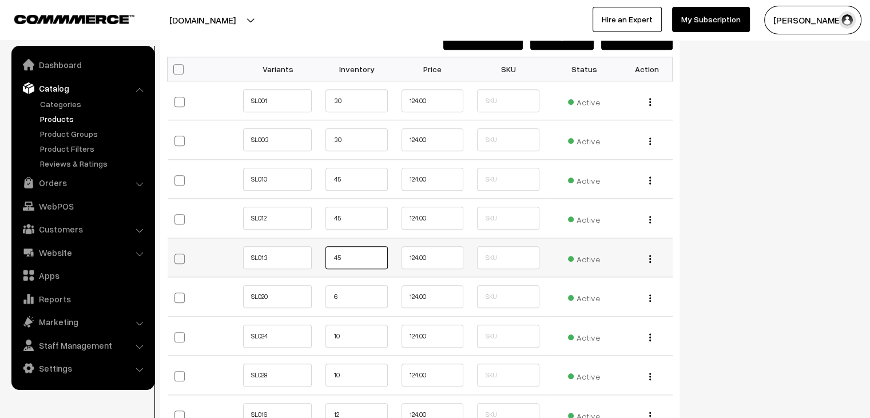
scroll to position [1217, 0]
type input "45"
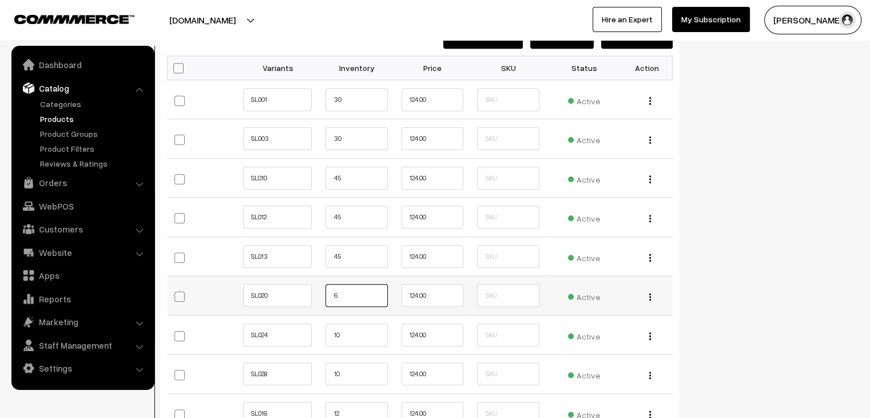
click at [355, 298] on input "6" at bounding box center [357, 295] width 62 height 23
type input "45"
click at [352, 330] on input "10" at bounding box center [357, 334] width 62 height 23
type input "1"
type input "45"
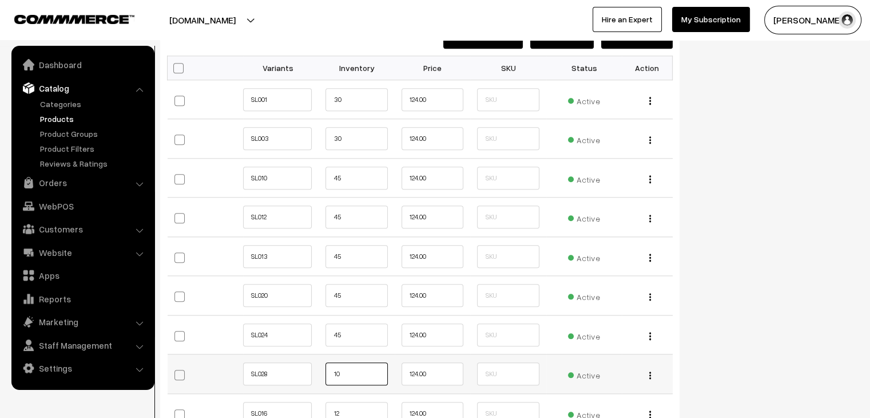
click at [348, 369] on input "10" at bounding box center [357, 373] width 62 height 23
type input "1"
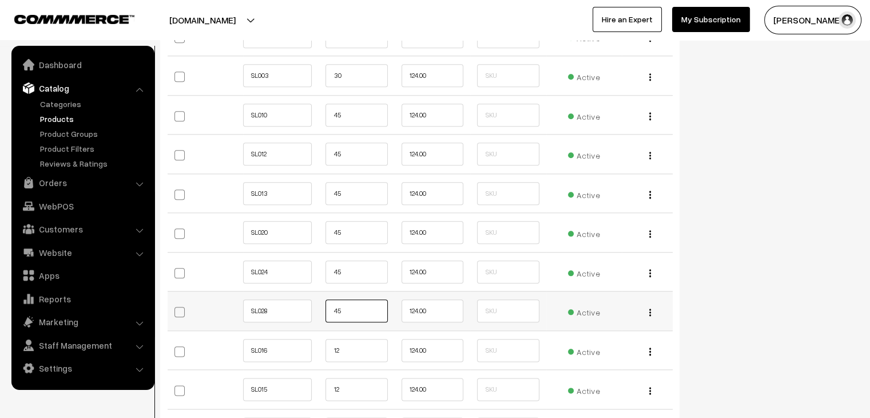
scroll to position [1281, 0]
type input "45"
click at [346, 353] on input "12" at bounding box center [357, 349] width 62 height 23
type input "1"
type input "45"
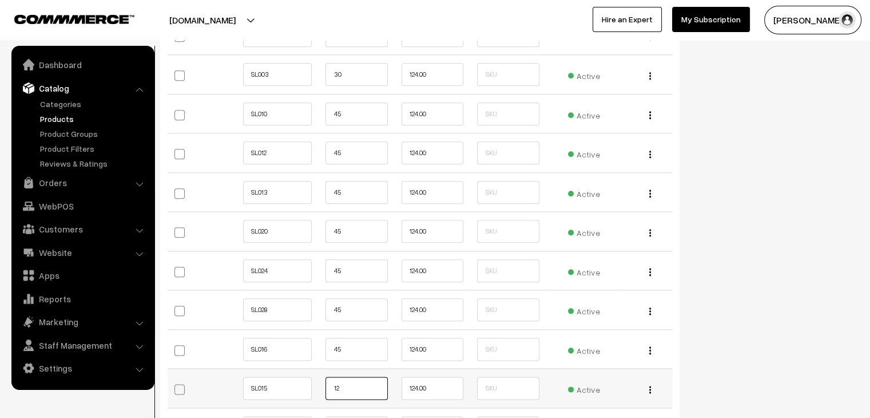
click at [352, 382] on input "12" at bounding box center [357, 388] width 62 height 23
type input "1"
click at [369, 352] on input "45" at bounding box center [357, 349] width 62 height 23
type input "4"
type input "39"
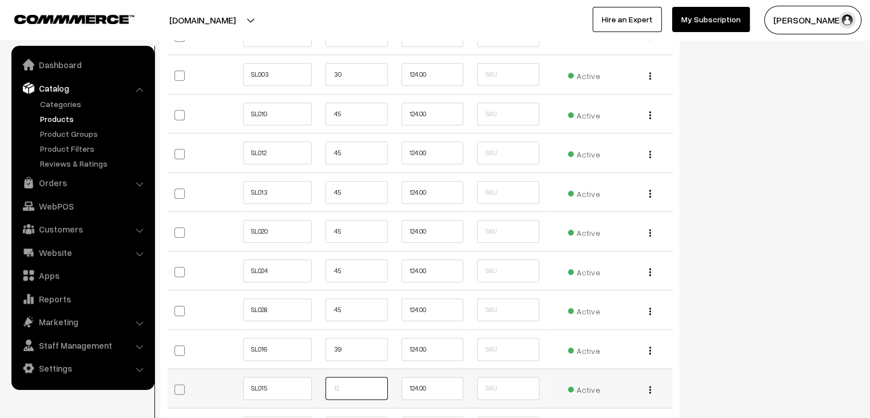
click at [354, 383] on input "text" at bounding box center [357, 388] width 62 height 23
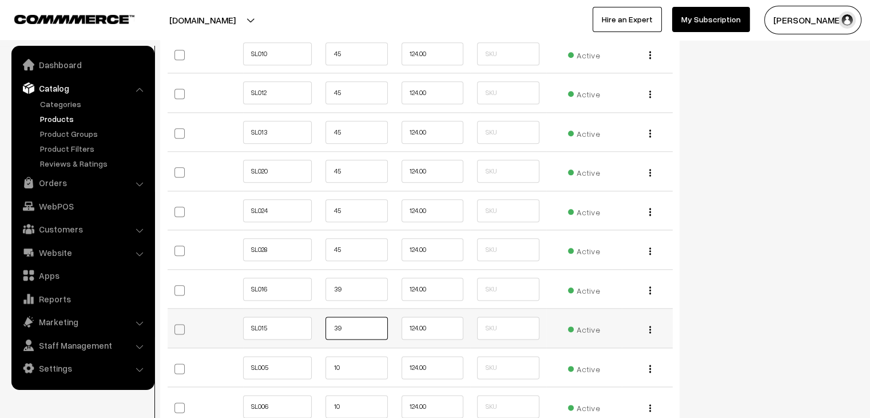
scroll to position [1344, 0]
type input "39"
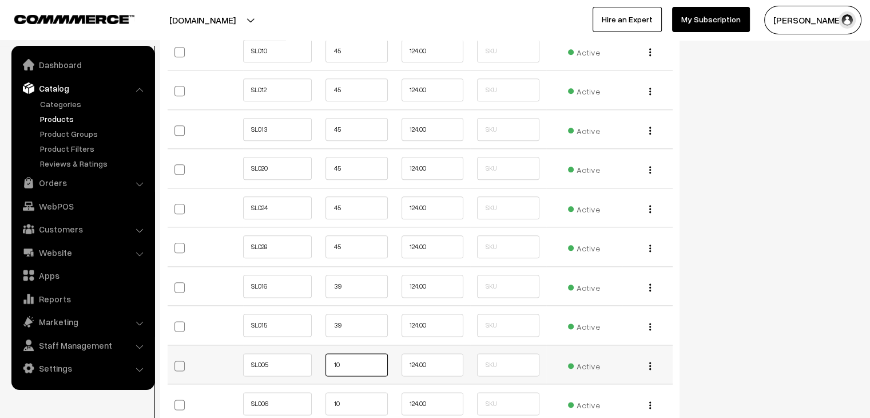
click at [348, 358] on input "10" at bounding box center [357, 364] width 62 height 23
type input "1"
type input "55"
click at [347, 399] on input "10" at bounding box center [357, 403] width 62 height 23
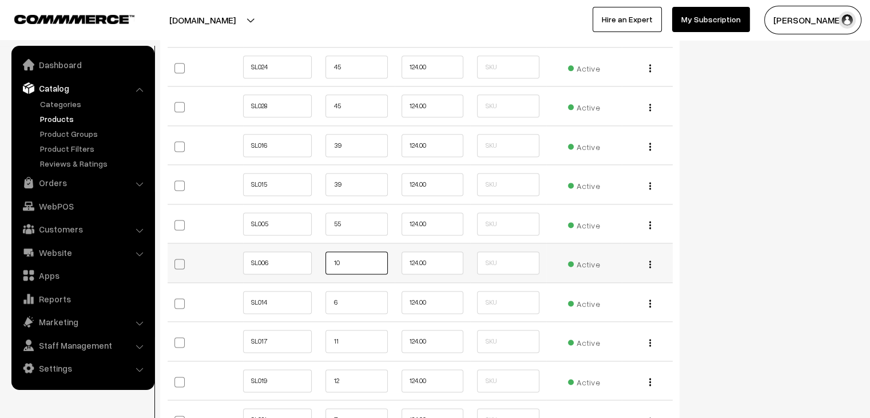
scroll to position [1485, 0]
type input "1"
type input "55"
click at [362, 298] on input "6" at bounding box center [357, 301] width 62 height 23
type input "55"
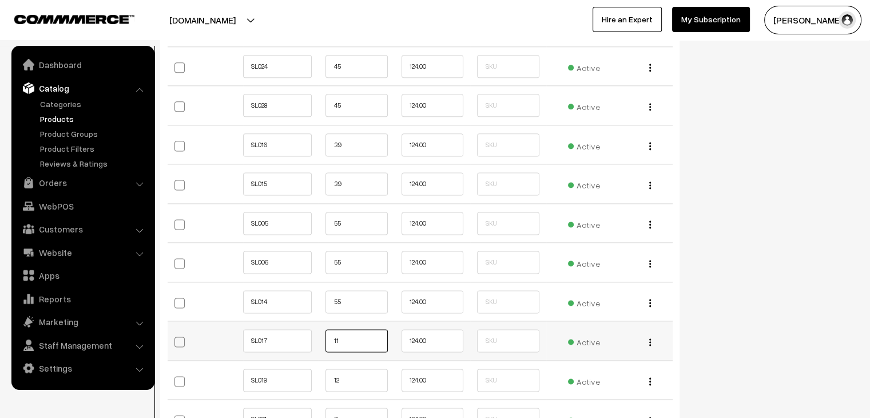
click at [349, 343] on input "11" at bounding box center [357, 340] width 62 height 23
type input "1"
type input "55"
click at [346, 379] on input "12" at bounding box center [357, 380] width 62 height 23
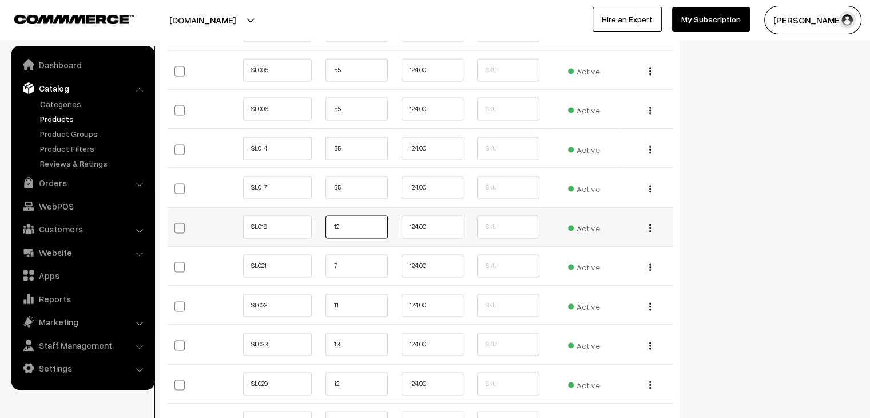
scroll to position [1675, 0]
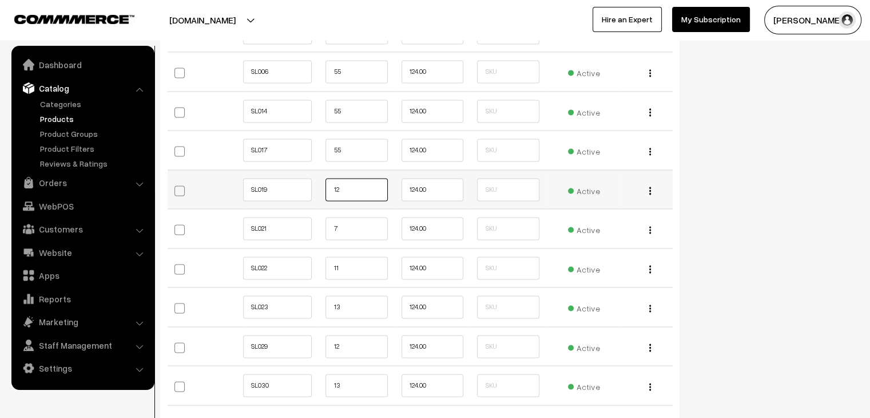
type input "1"
type input "55"
click at [369, 227] on input "7" at bounding box center [357, 228] width 62 height 23
type input "5"
type input "55"
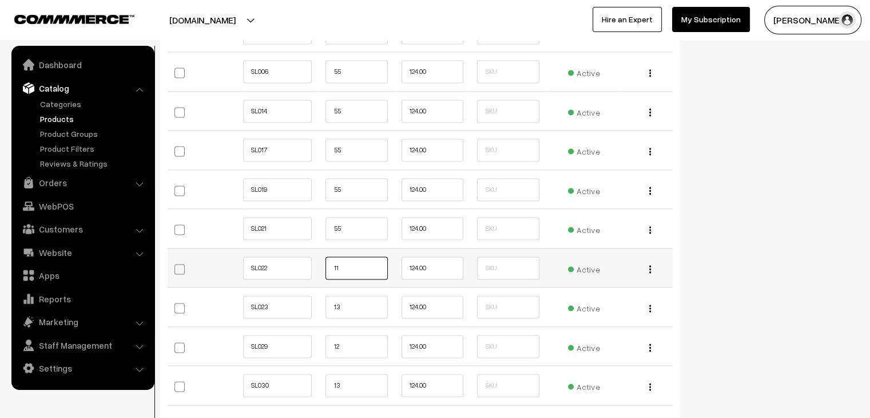
click at [344, 268] on input "11" at bounding box center [357, 267] width 62 height 23
type input "1"
type input "55"
click at [350, 306] on input "13" at bounding box center [357, 306] width 62 height 23
type input "1"
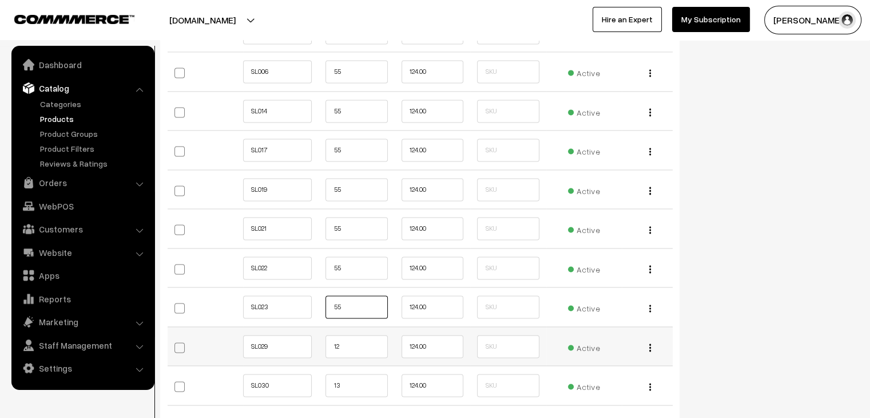
type input "55"
click at [350, 348] on input "12" at bounding box center [357, 346] width 62 height 23
type input "1"
type input "55"
click at [354, 391] on input "13" at bounding box center [357, 385] width 62 height 23
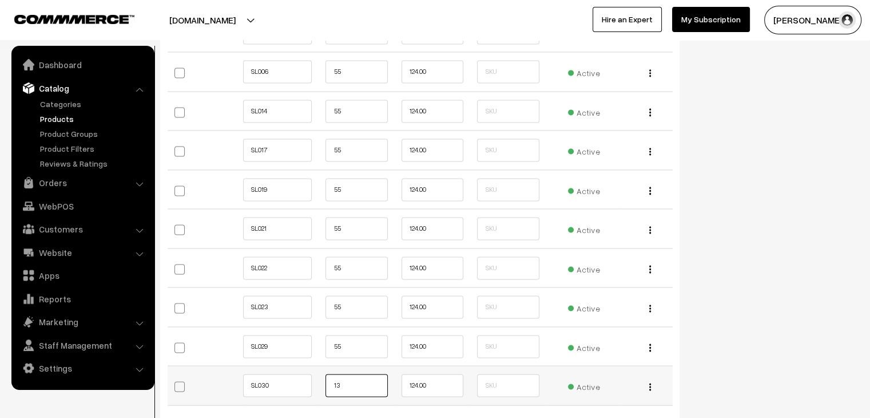
type input "1"
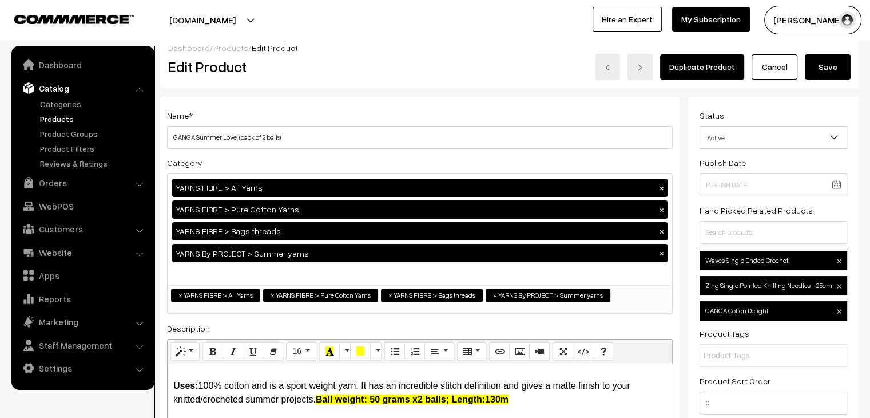
scroll to position [0, 0]
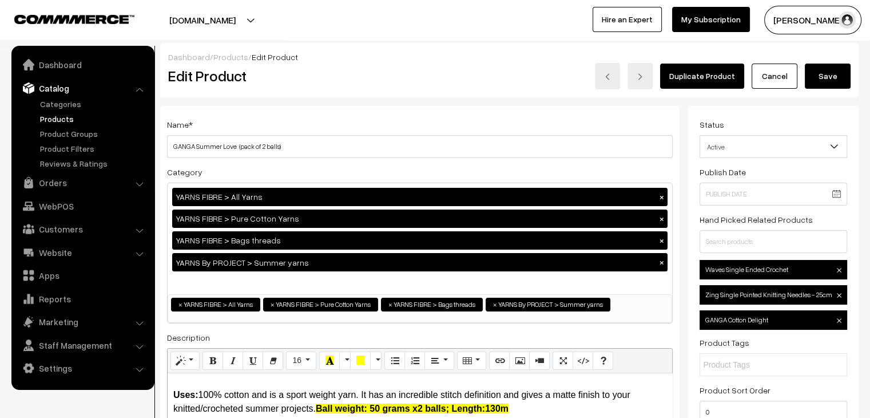
type input "55"
click at [822, 66] on button "Save" at bounding box center [828, 76] width 46 height 25
